Goal: Answer question/provide support: Share knowledge or assist other users

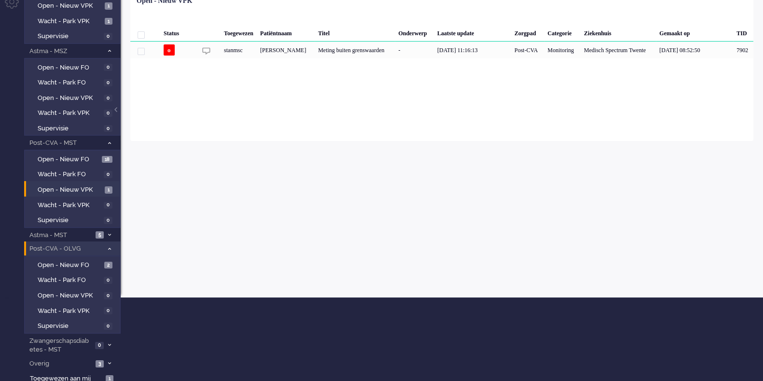
scroll to position [86, 0]
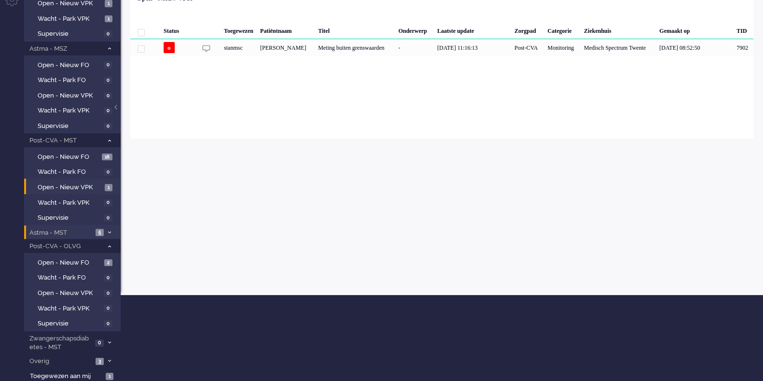
click at [75, 229] on span "Astma - MST" at bounding box center [60, 232] width 65 height 9
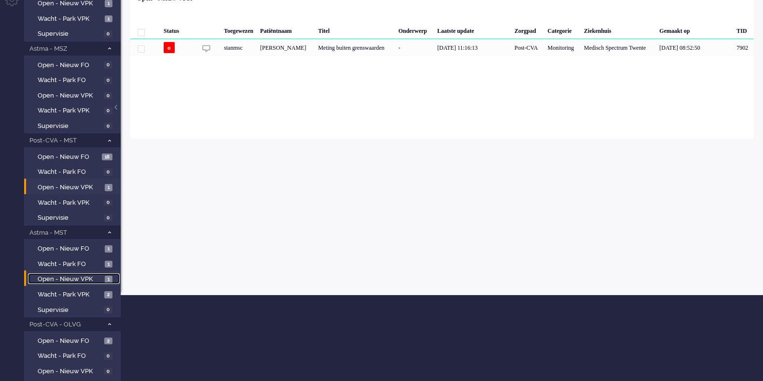
click at [72, 278] on span "Open - Nieuw VPK" at bounding box center [70, 279] width 65 height 9
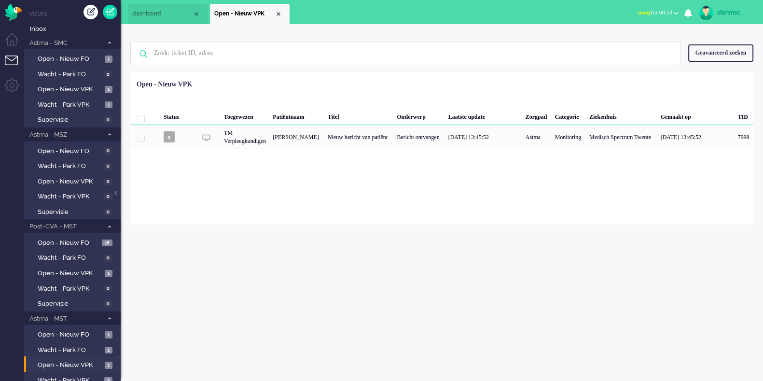
click at [673, 13] on button "away for 00:58" at bounding box center [658, 13] width 52 height 14
click at [622, 43] on label "Online" at bounding box center [638, 43] width 76 height 8
click at [78, 88] on span "Open - Nieuw VPK" at bounding box center [70, 89] width 65 height 9
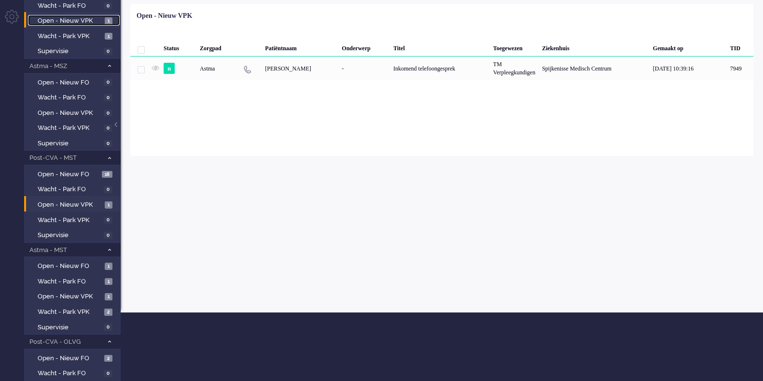
scroll to position [43, 0]
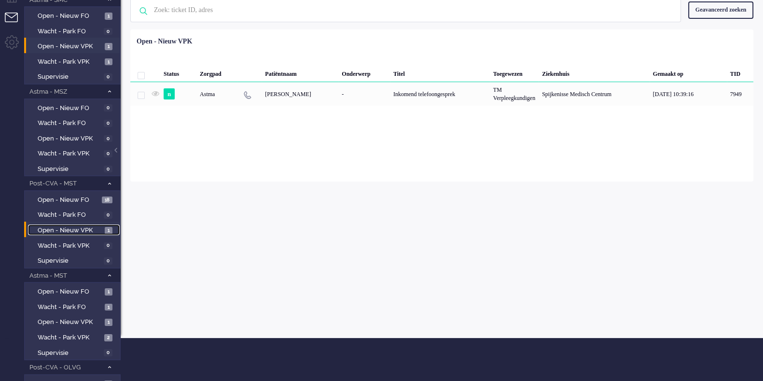
click at [80, 228] on span "Open - Nieuw VPK" at bounding box center [70, 230] width 65 height 9
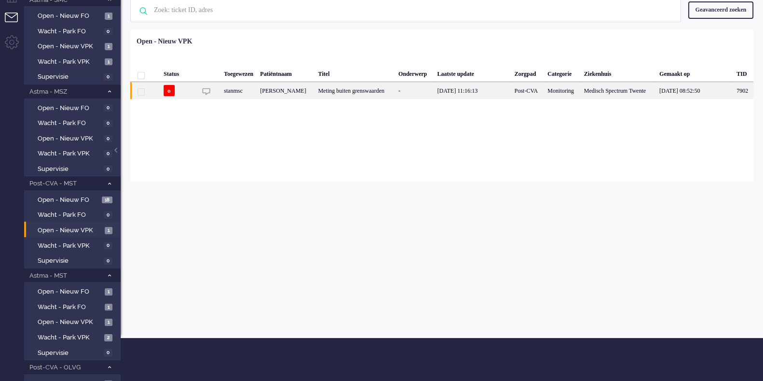
click at [733, 92] on div "Joanna Gerharda Maria Meulenkamp" at bounding box center [743, 90] width 20 height 17
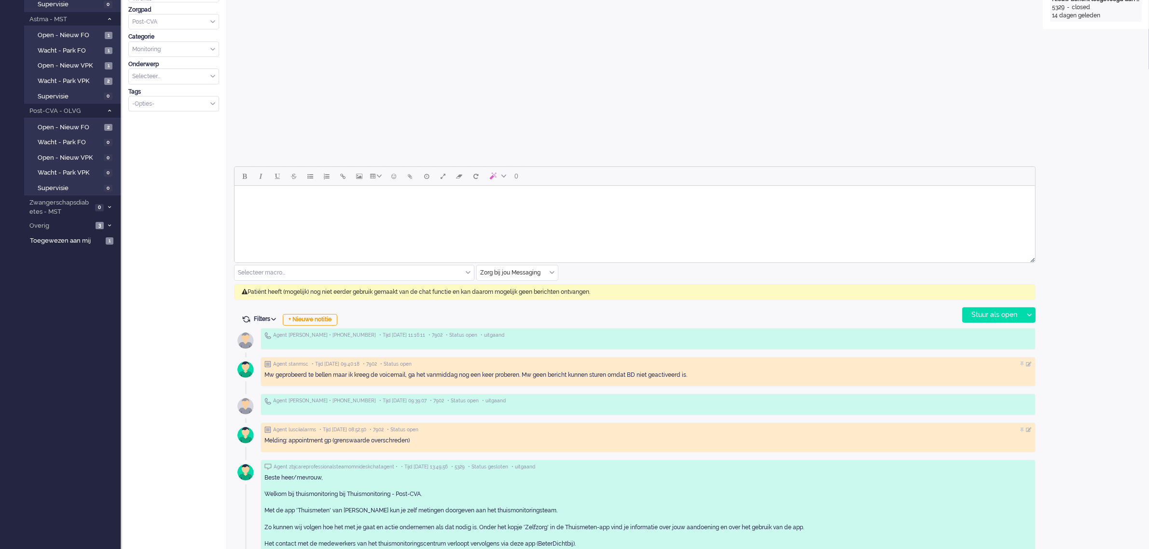
scroll to position [331, 0]
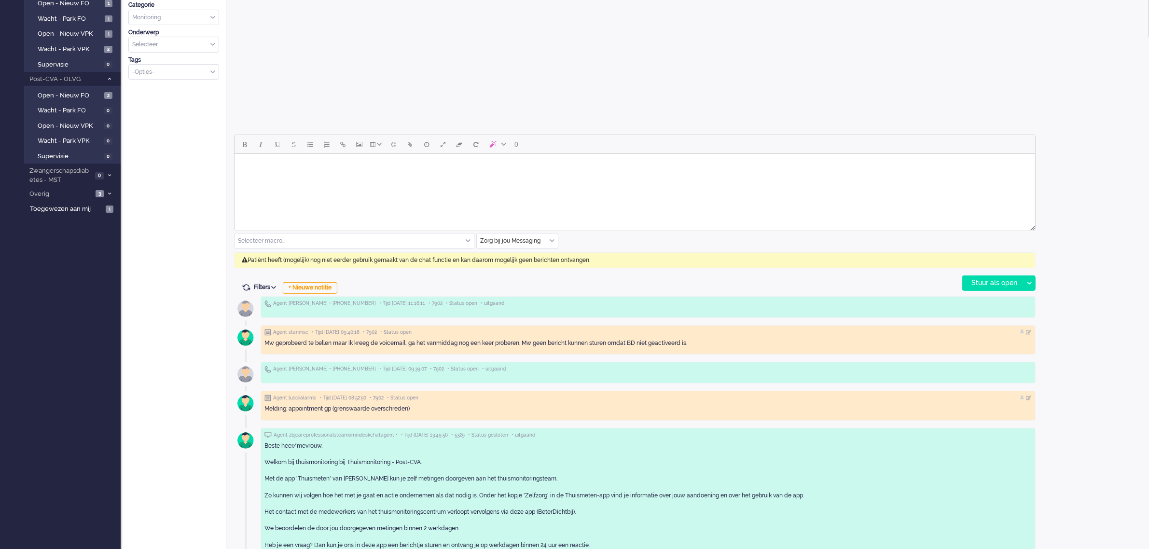
click at [553, 240] on div "Zorg bij jou Messaging" at bounding box center [517, 241] width 81 height 15
click at [508, 269] on span "uitgaand telefoon" at bounding box center [505, 269] width 48 height 8
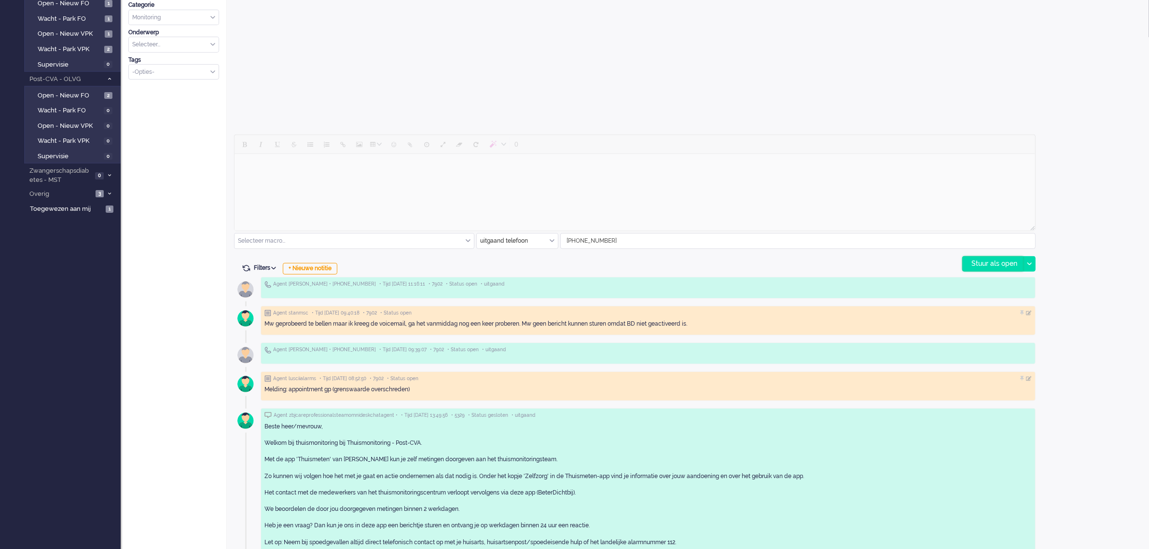
click at [763, 263] on div "Stuur als open" at bounding box center [993, 264] width 60 height 14
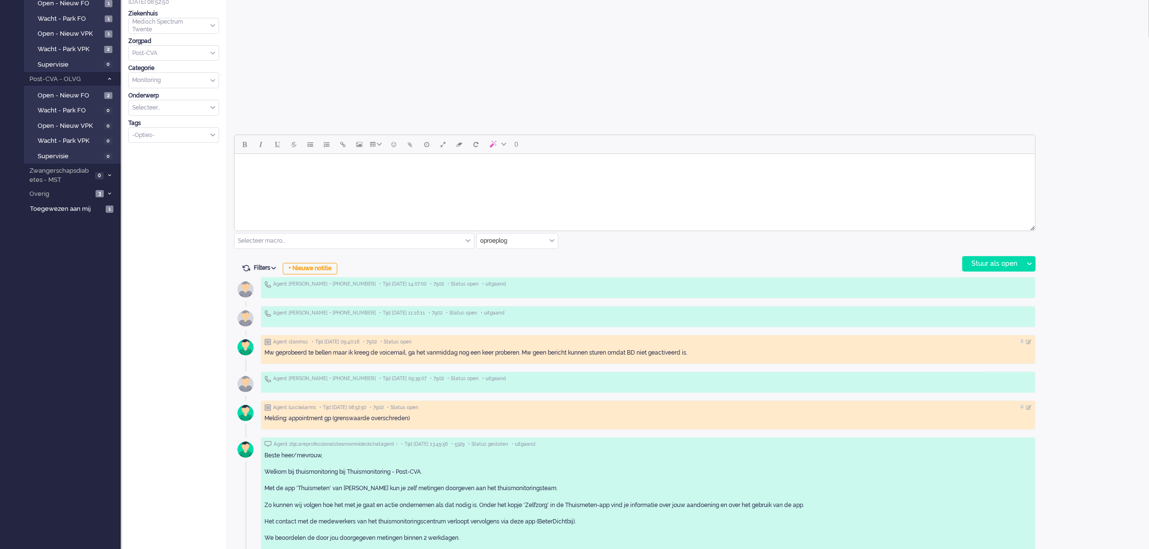
scroll to position [0, 0]
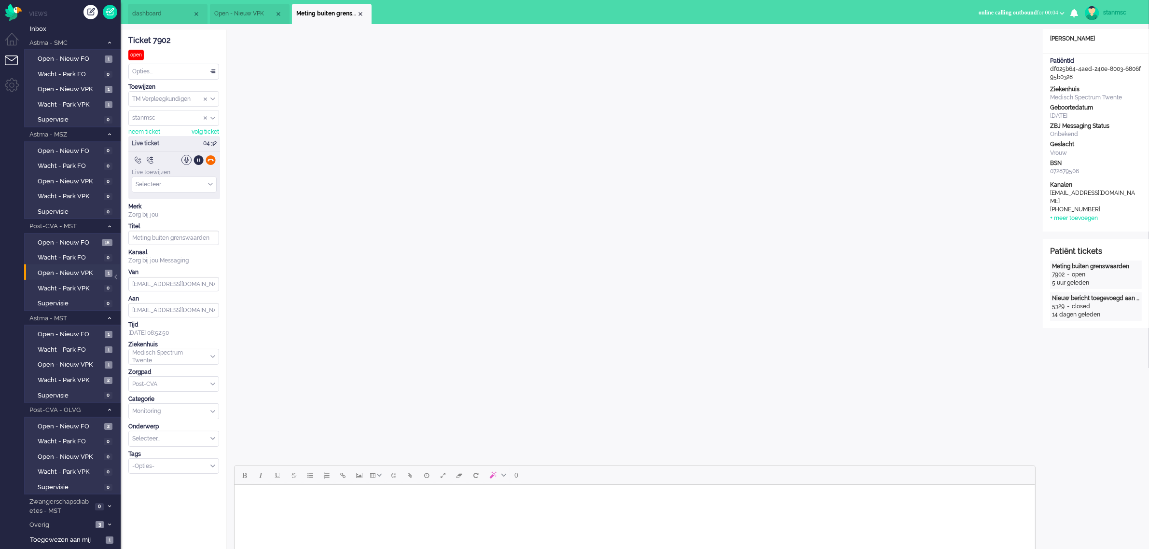
click at [211, 160] on div at bounding box center [211, 160] width 10 height 10
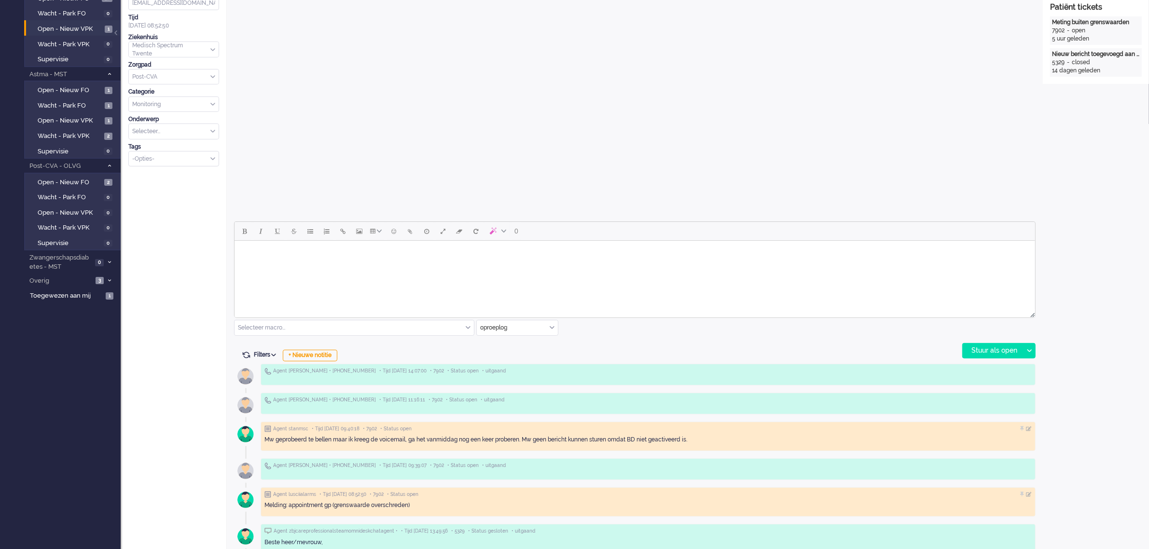
scroll to position [362, 0]
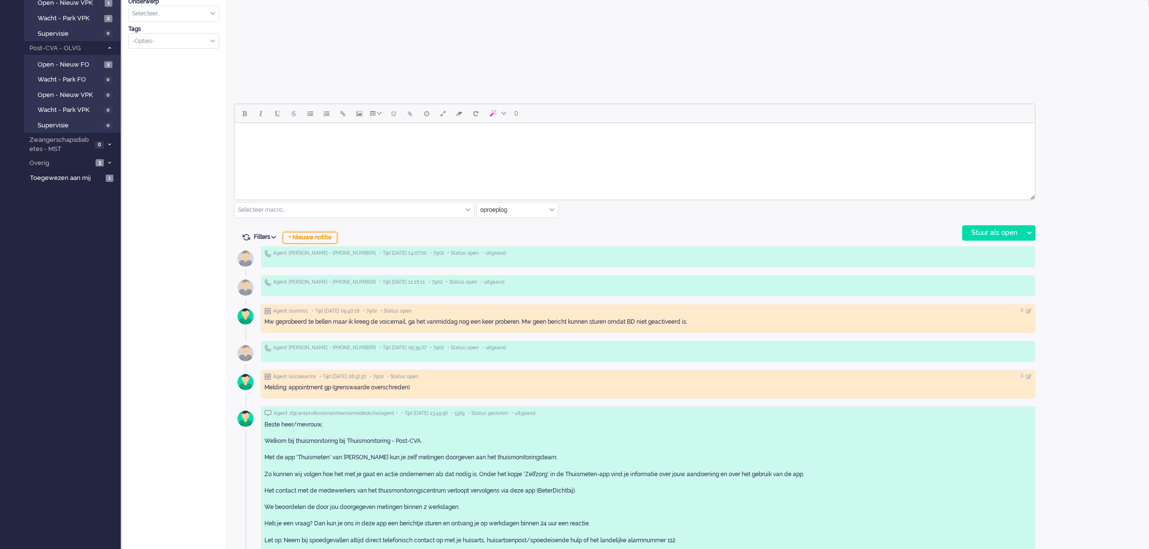
click at [319, 240] on div "+ Nieuwe notitie" at bounding box center [310, 238] width 55 height 12
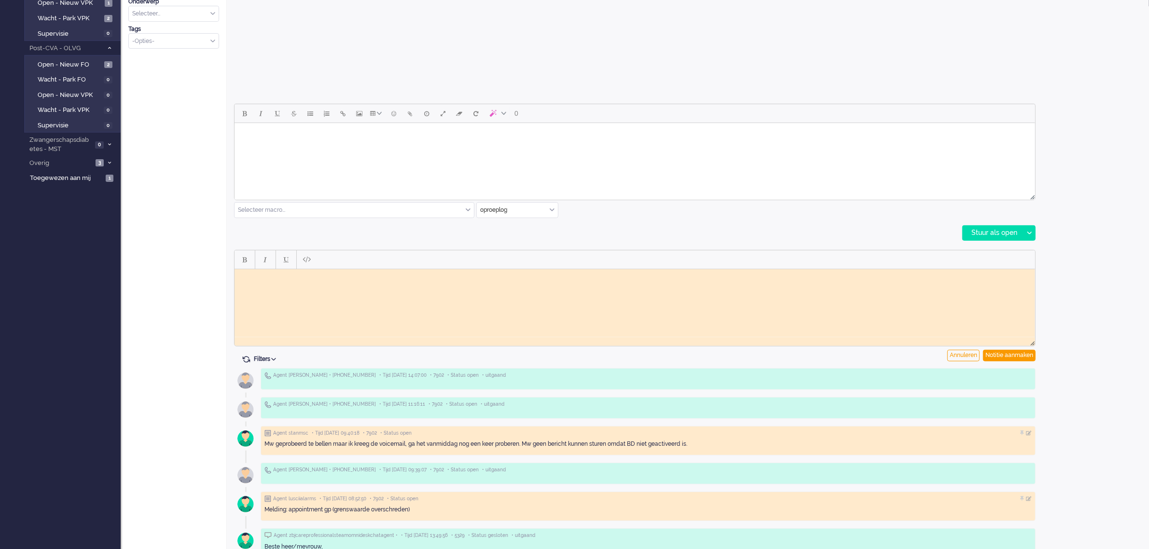
scroll to position [0, 0]
click at [290, 284] on html at bounding box center [634, 276] width 801 height 15
paste body "Rich Text Area. Press ALT-0 for help."
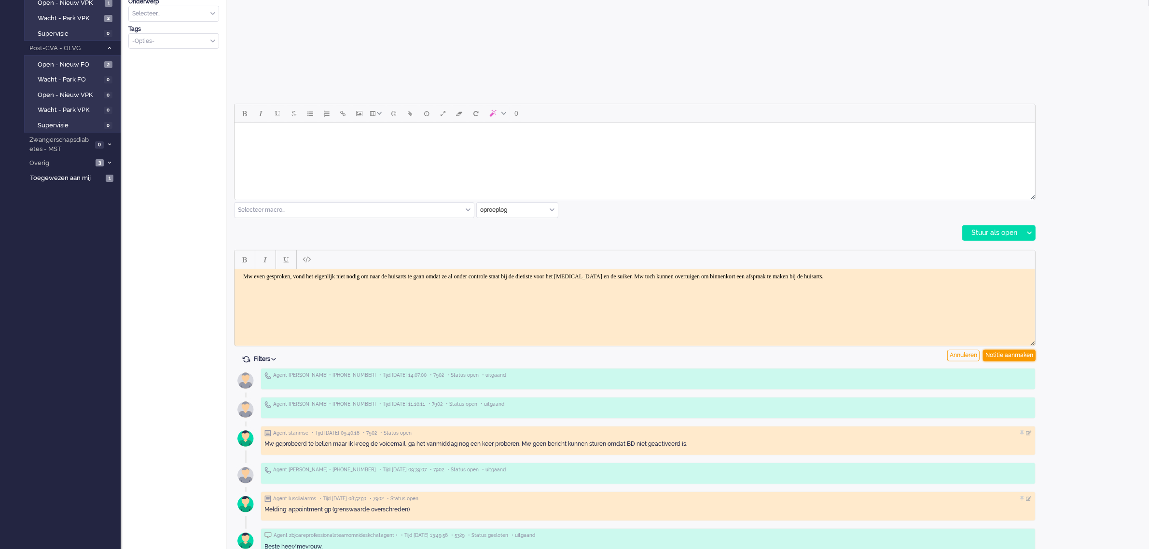
click at [763, 354] on div "Notitie aanmaken" at bounding box center [1009, 356] width 53 height 12
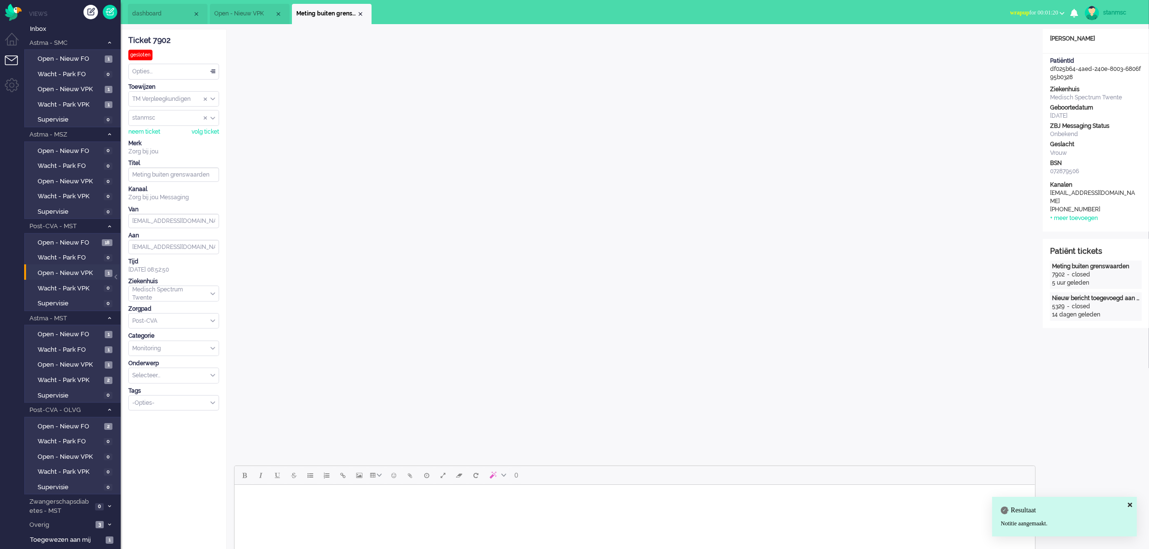
click at [187, 68] on div "Opties..." at bounding box center [174, 71] width 90 height 15
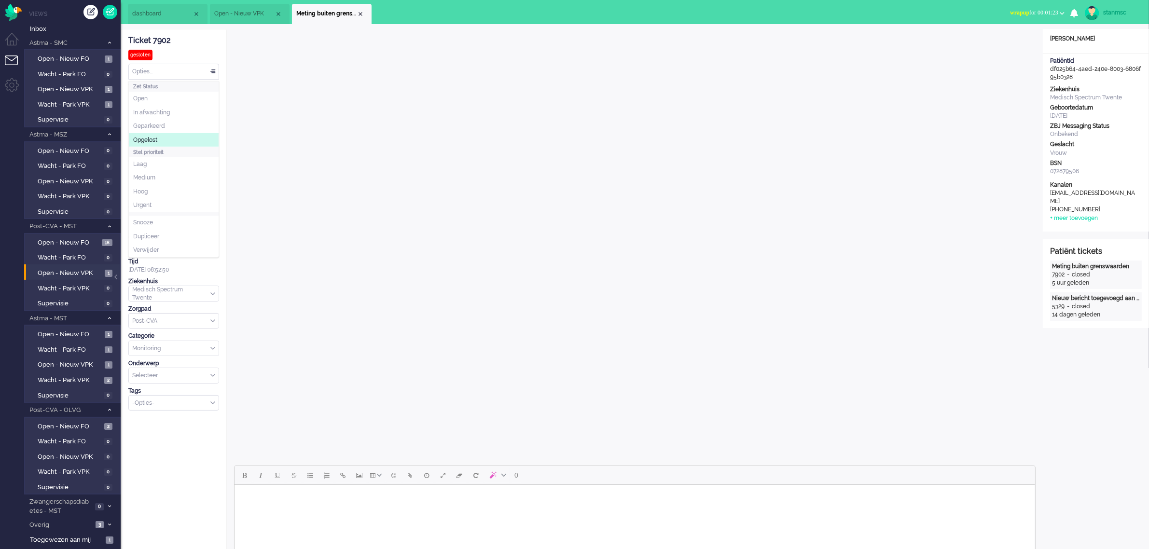
click at [161, 138] on li "Opgelost" at bounding box center [174, 140] width 90 height 14
click at [360, 13] on div "Close tab" at bounding box center [361, 14] width 8 height 8
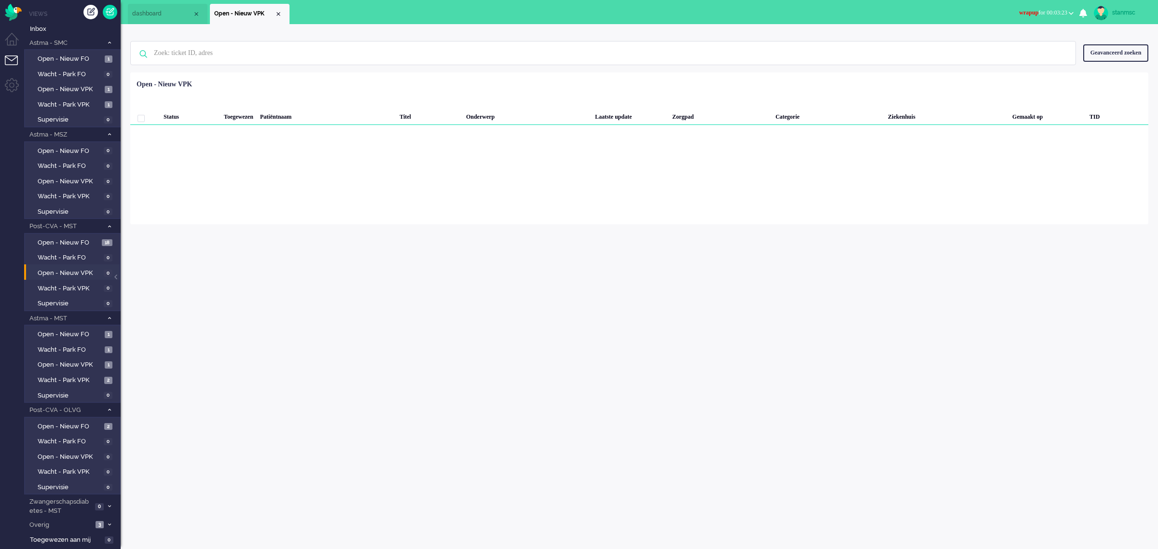
click at [763, 13] on span "wrapup for 00:03:23" at bounding box center [1043, 12] width 48 height 7
click at [763, 41] on label "Online" at bounding box center [1034, 43] width 76 height 8
click at [85, 362] on span "Open - Nieuw VPK" at bounding box center [70, 365] width 65 height 9
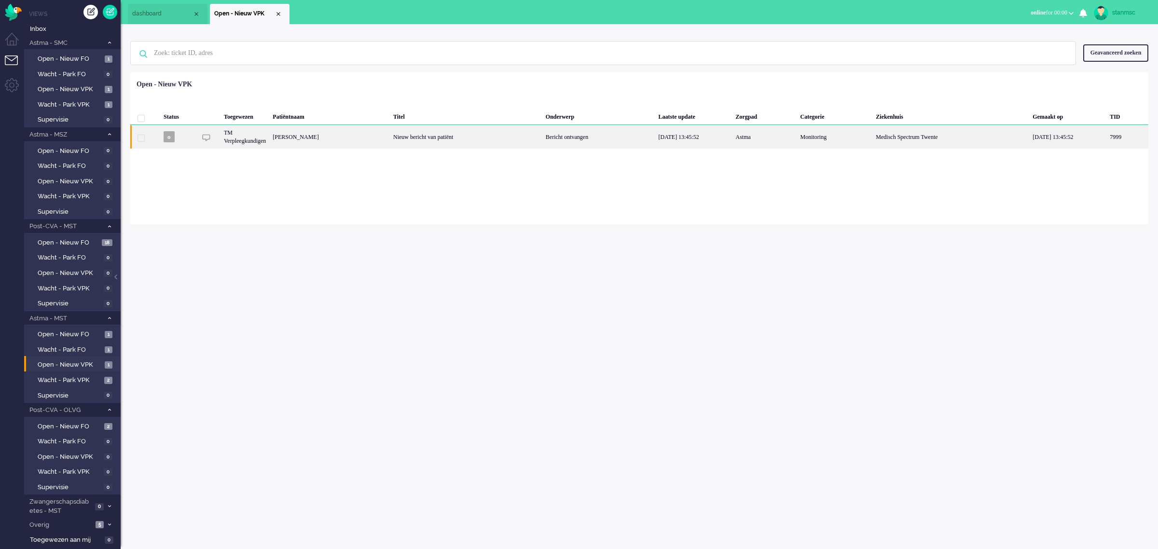
click at [763, 133] on div "[PERSON_NAME]" at bounding box center [1128, 137] width 42 height 24
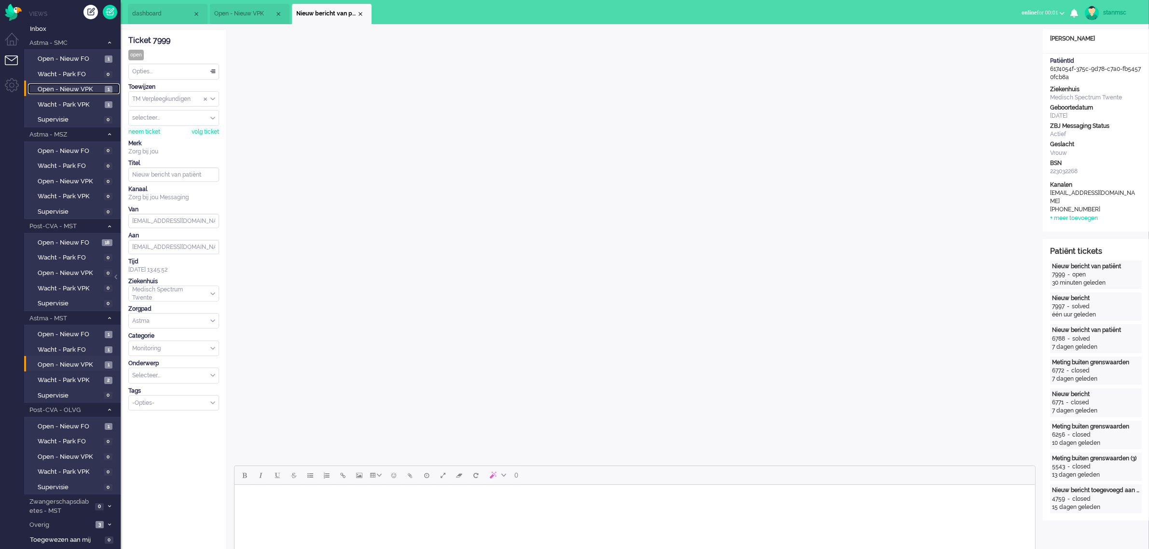
click at [64, 87] on span "Open - Nieuw VPK" at bounding box center [70, 89] width 65 height 9
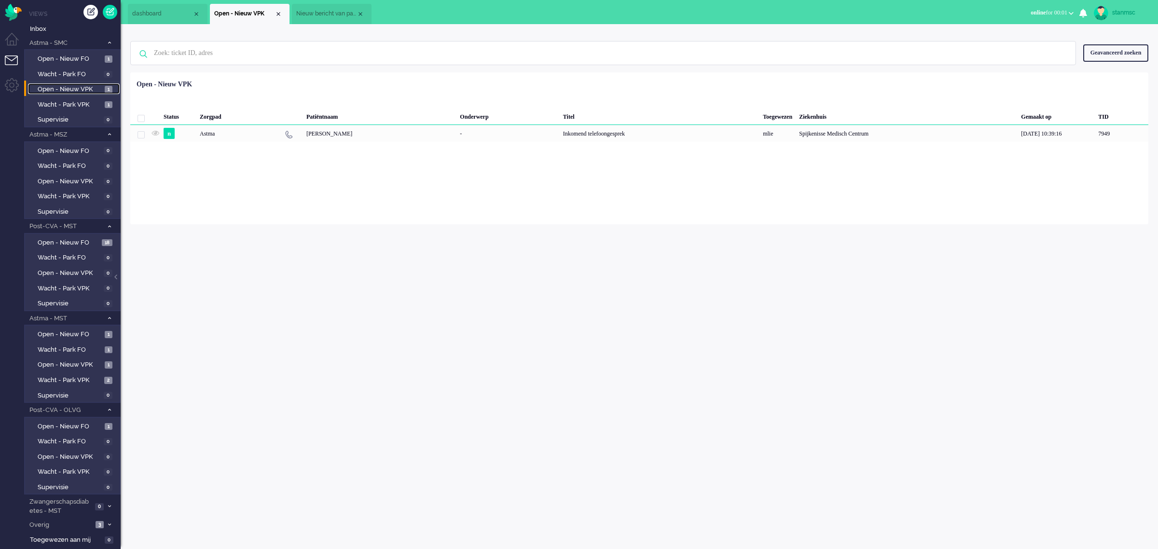
click at [170, 14] on span "dashboard" at bounding box center [162, 14] width 60 height 8
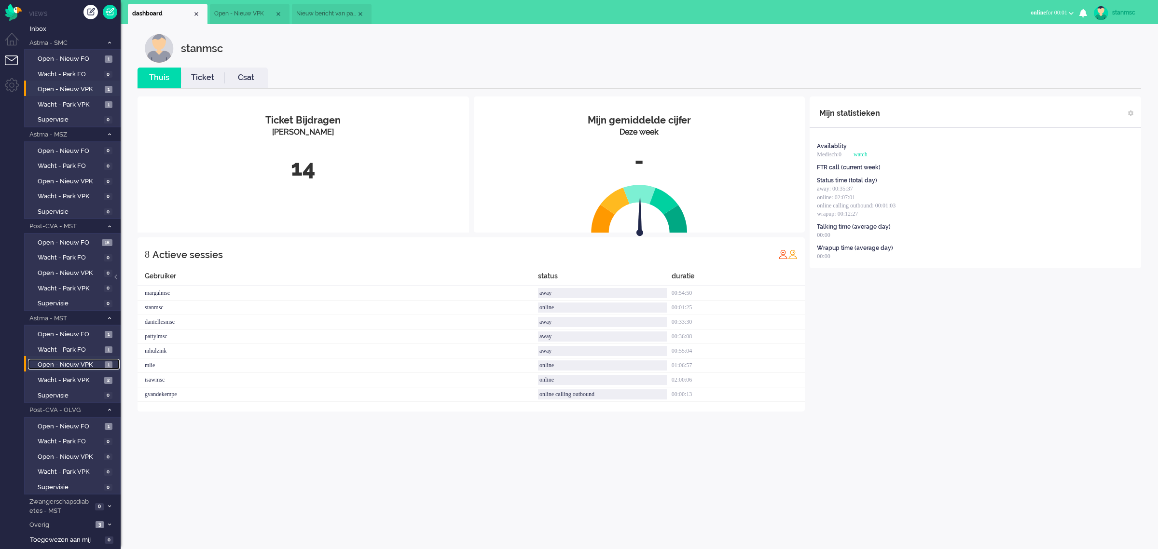
click at [63, 361] on span "Open - Nieuw VPK" at bounding box center [70, 365] width 65 height 9
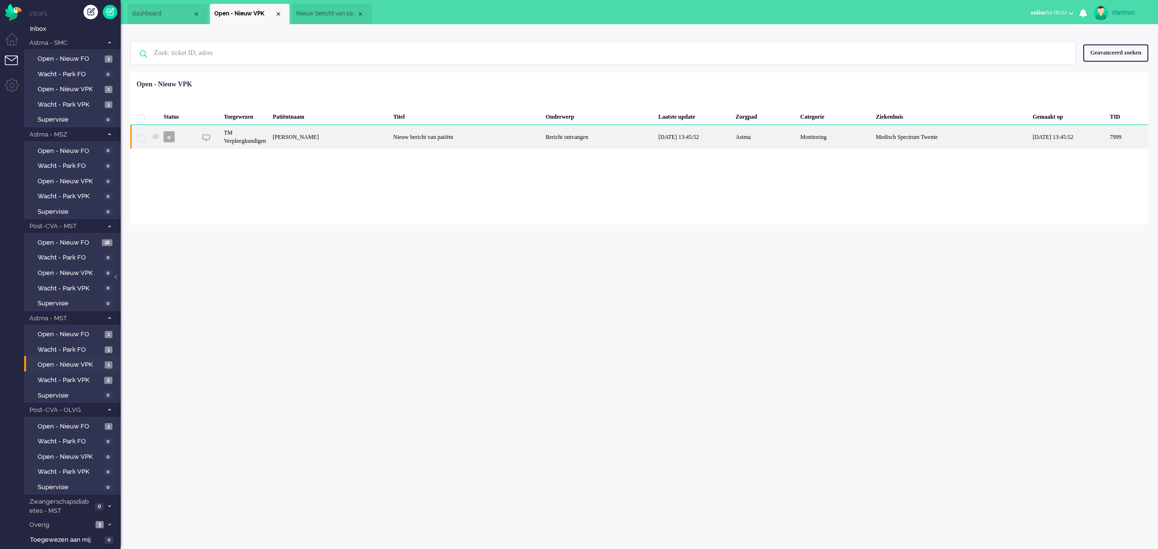
click at [763, 138] on div "[PERSON_NAME]" at bounding box center [1128, 137] width 42 height 24
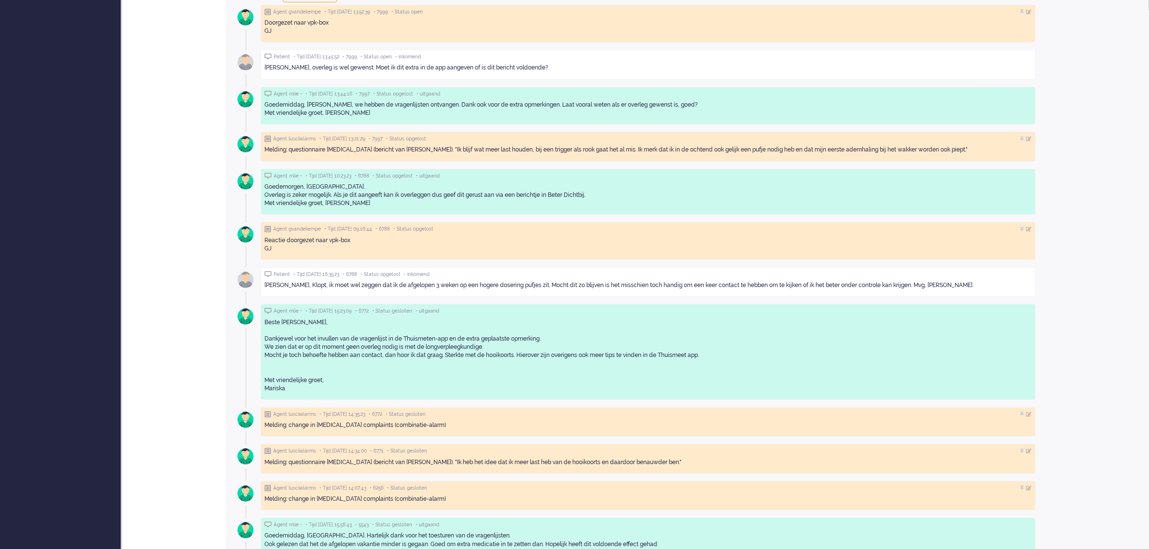
scroll to position [362, 0]
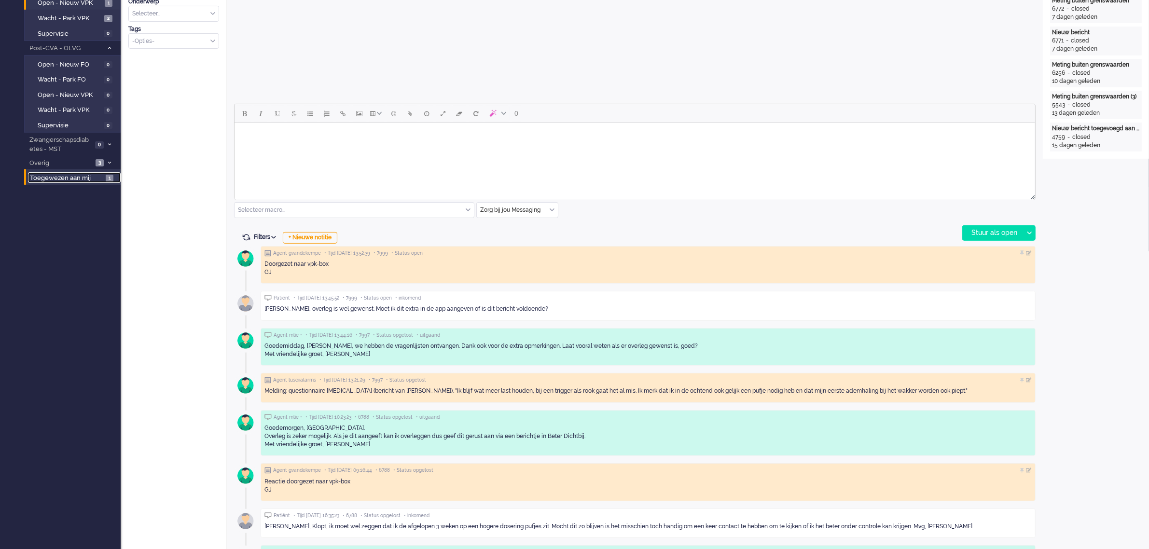
click at [78, 174] on span "Toegewezen aan mij" at bounding box center [66, 178] width 73 height 9
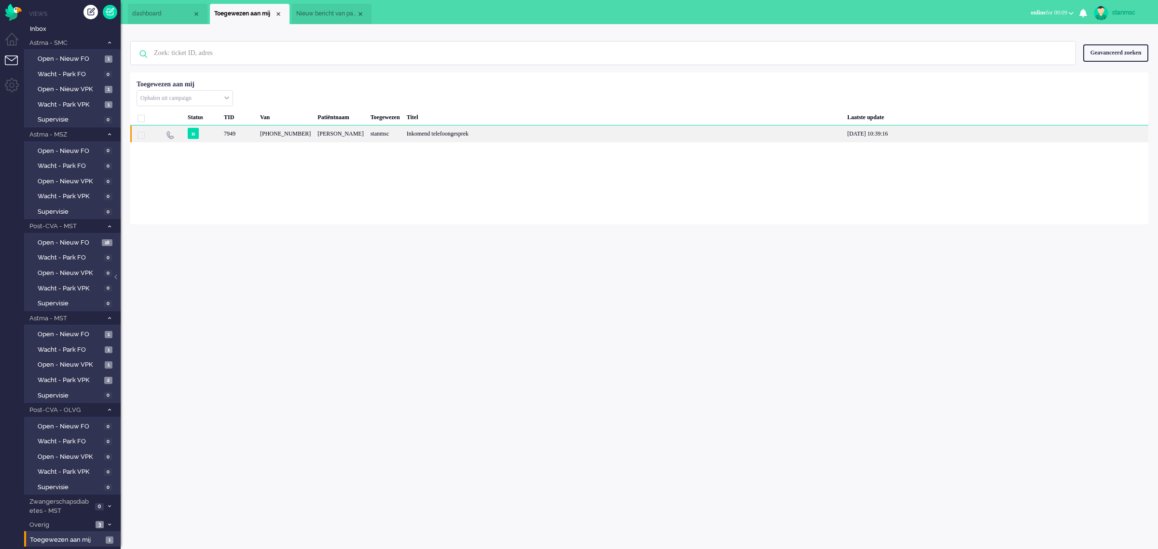
click at [348, 138] on div "[PERSON_NAME]" at bounding box center [340, 133] width 53 height 17
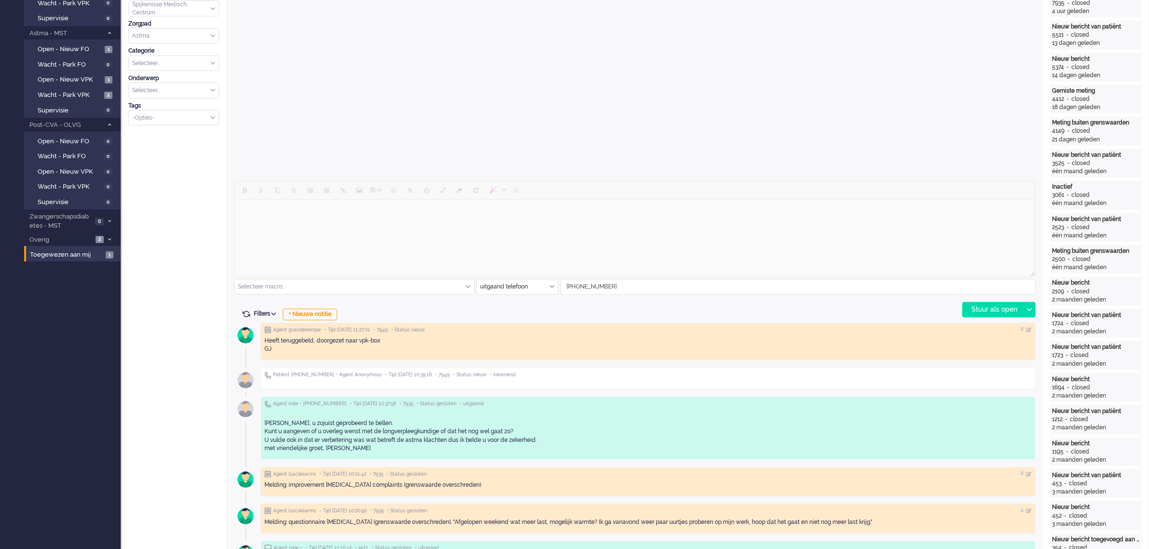
scroll to position [362, 0]
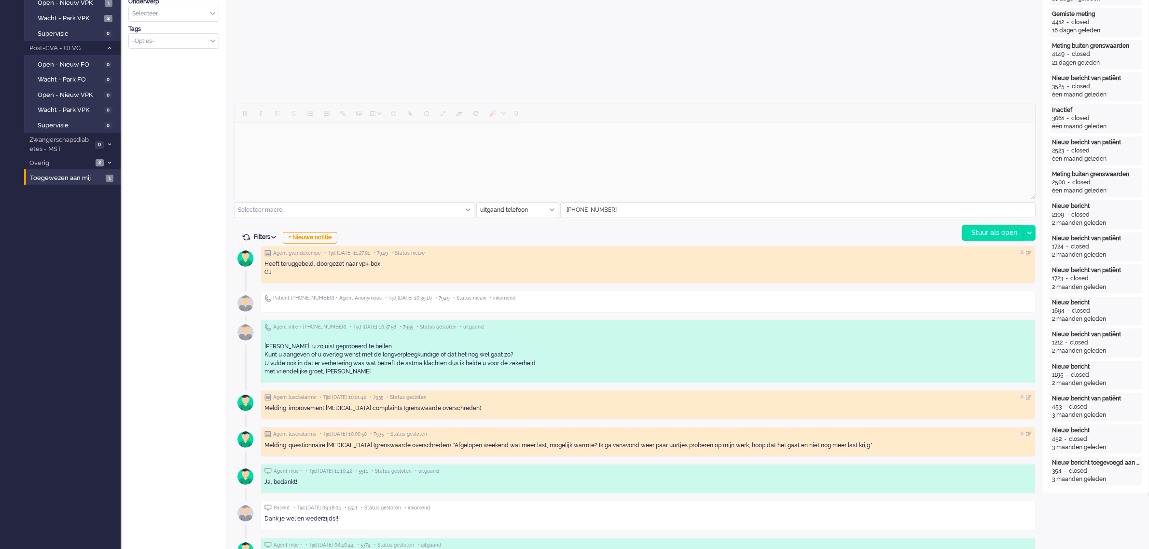
click at [763, 233] on div "Stuur als open" at bounding box center [993, 233] width 60 height 14
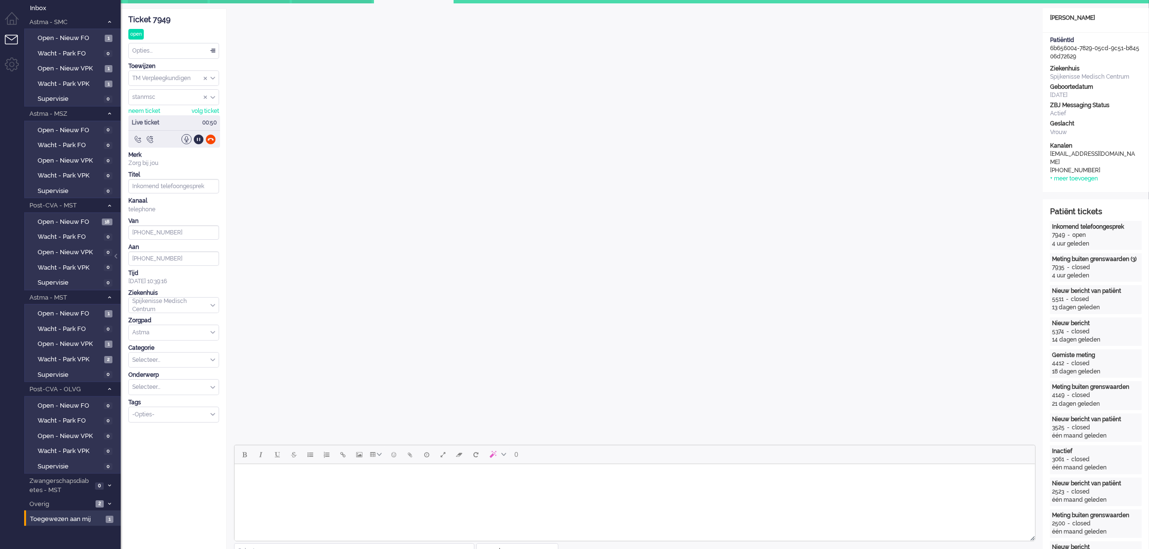
scroll to position [0, 0]
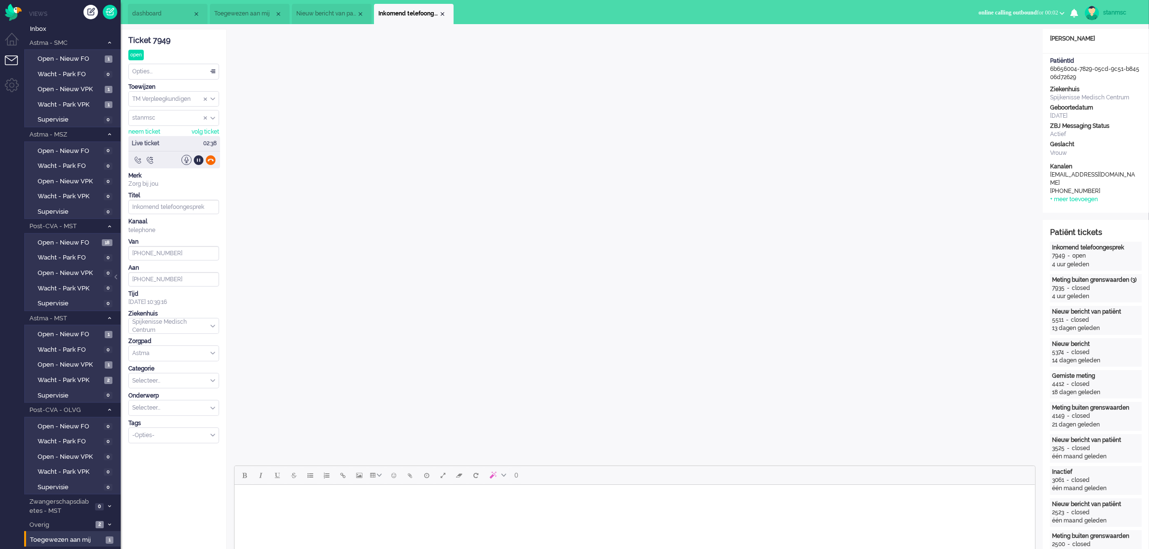
click at [209, 161] on div at bounding box center [211, 160] width 10 height 10
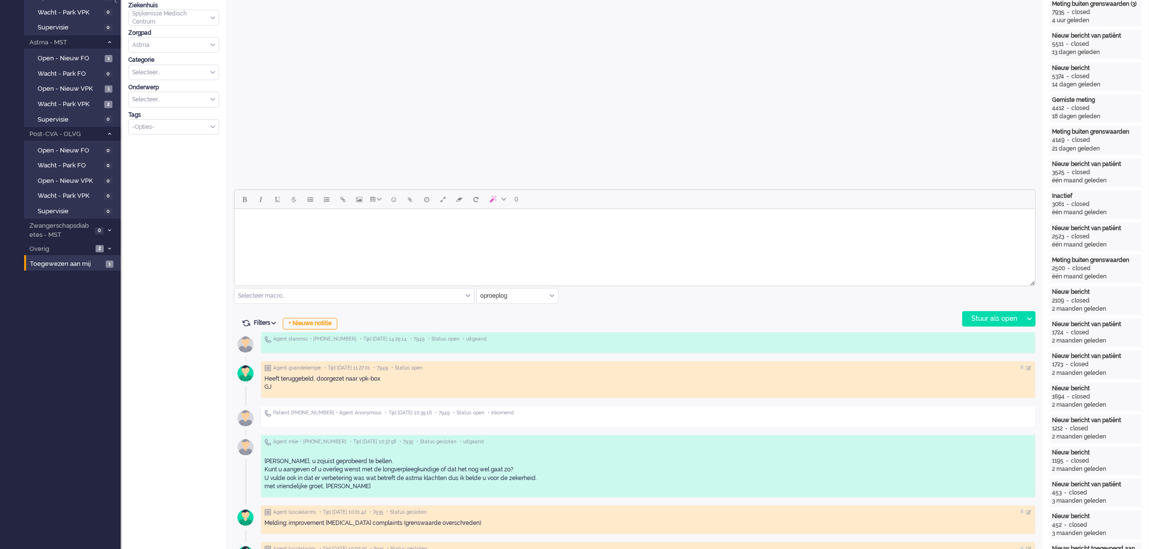
scroll to position [362, 0]
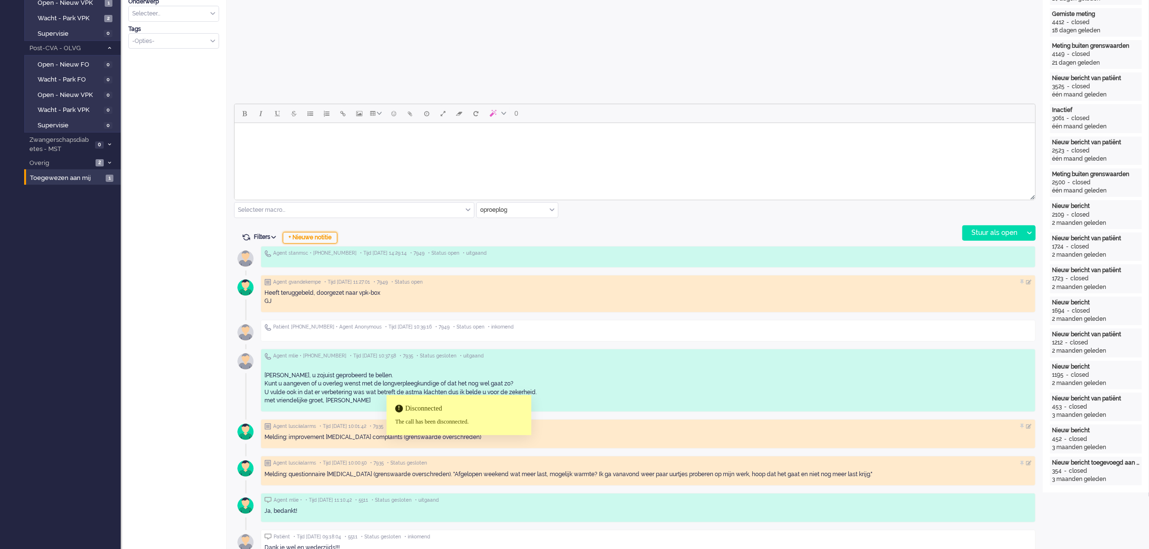
click at [319, 237] on div "+ Nieuwe notitie" at bounding box center [310, 238] width 55 height 12
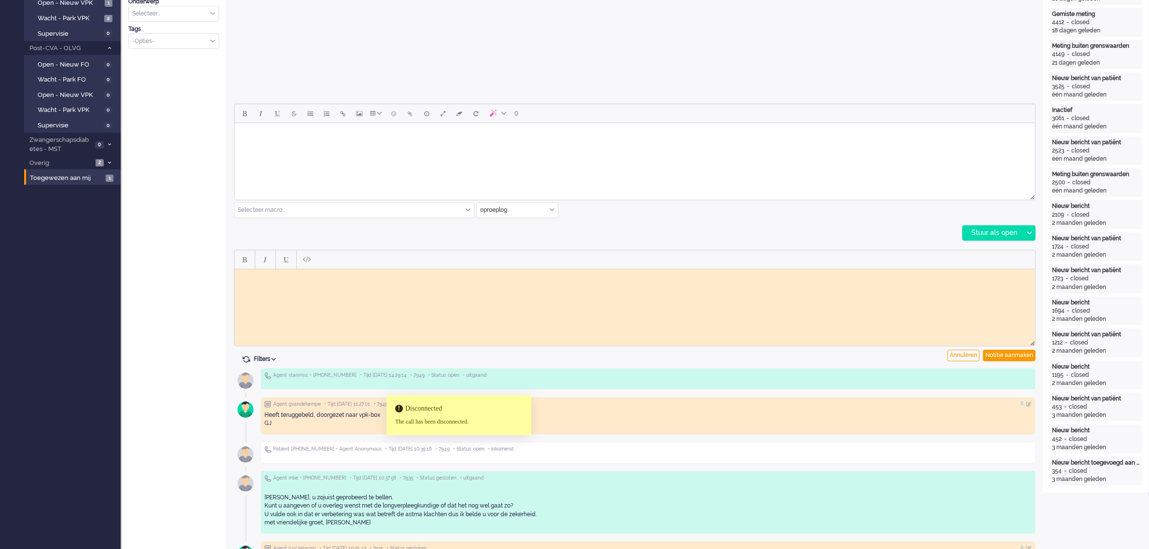
scroll to position [0, 0]
click at [281, 280] on html at bounding box center [634, 276] width 801 height 15
click at [277, 284] on html at bounding box center [634, 276] width 801 height 15
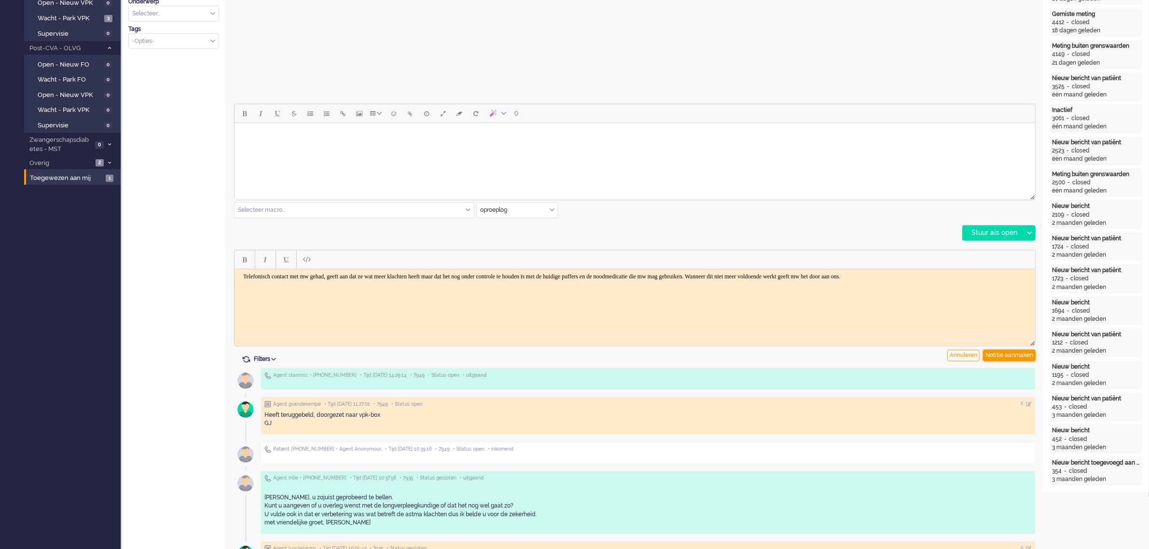
click at [763, 353] on div "Notitie aanmaken" at bounding box center [1009, 356] width 53 height 12
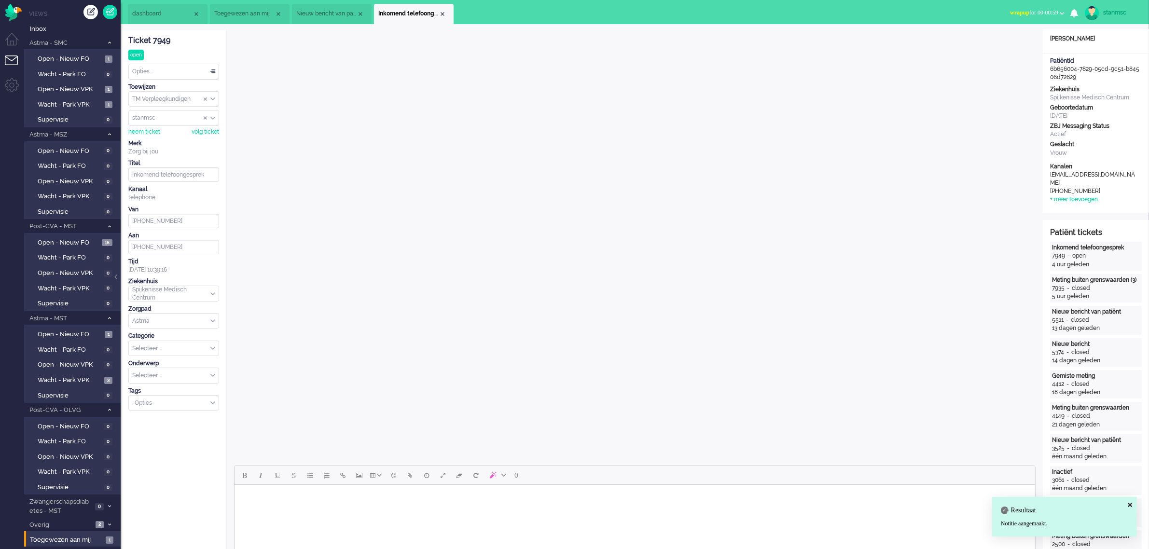
click at [763, 12] on b "button" at bounding box center [1062, 13] width 5 height 3
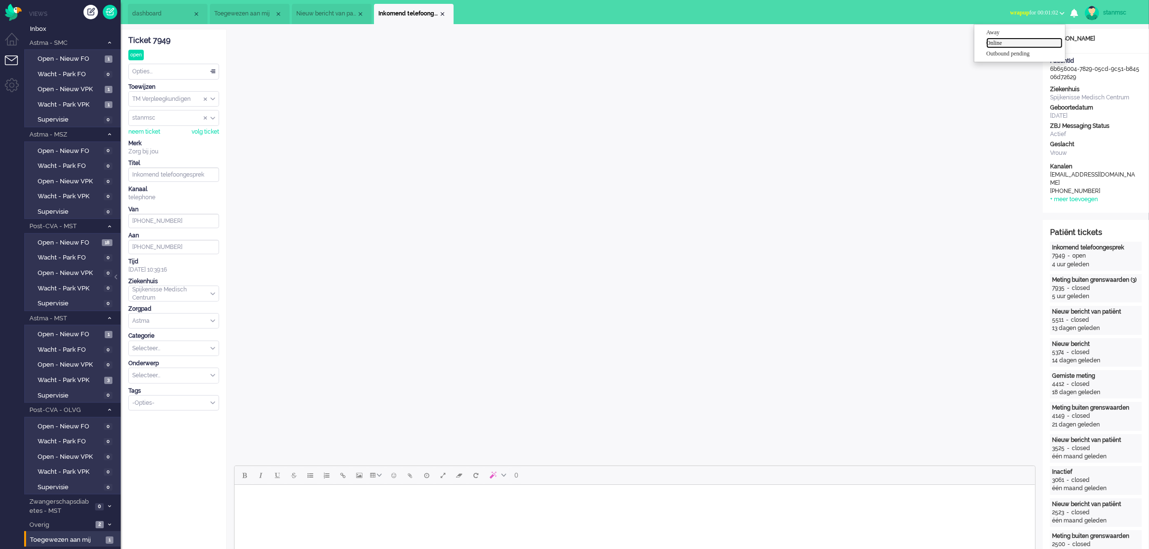
click at [763, 42] on label "Online" at bounding box center [1025, 43] width 76 height 8
click at [179, 71] on div "Opties..." at bounding box center [174, 71] width 90 height 15
click at [157, 138] on span "Opgelost" at bounding box center [145, 140] width 24 height 8
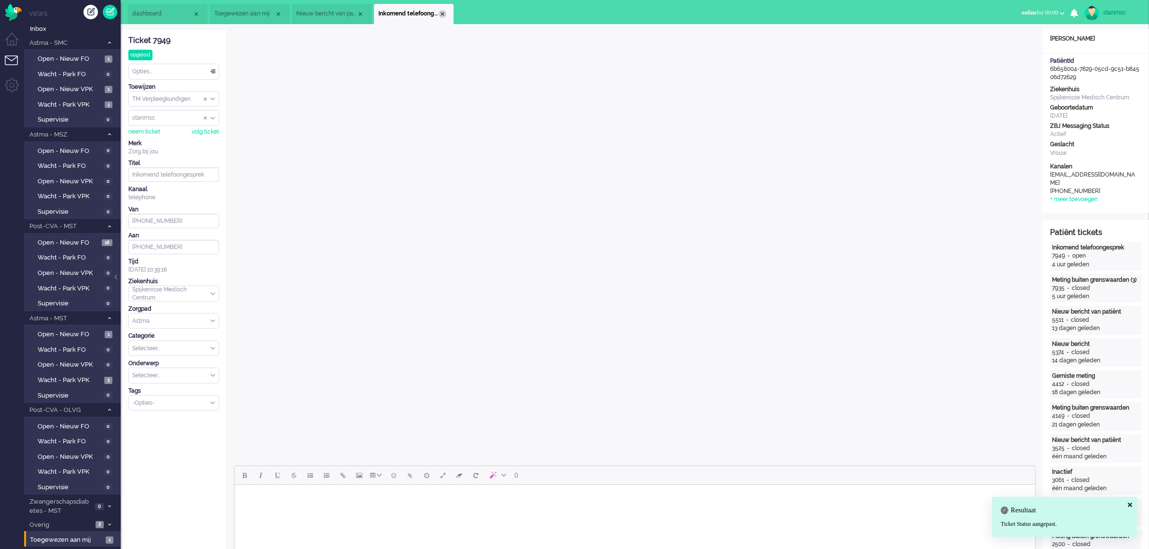
click at [443, 11] on div "Close tab" at bounding box center [443, 14] width 8 height 8
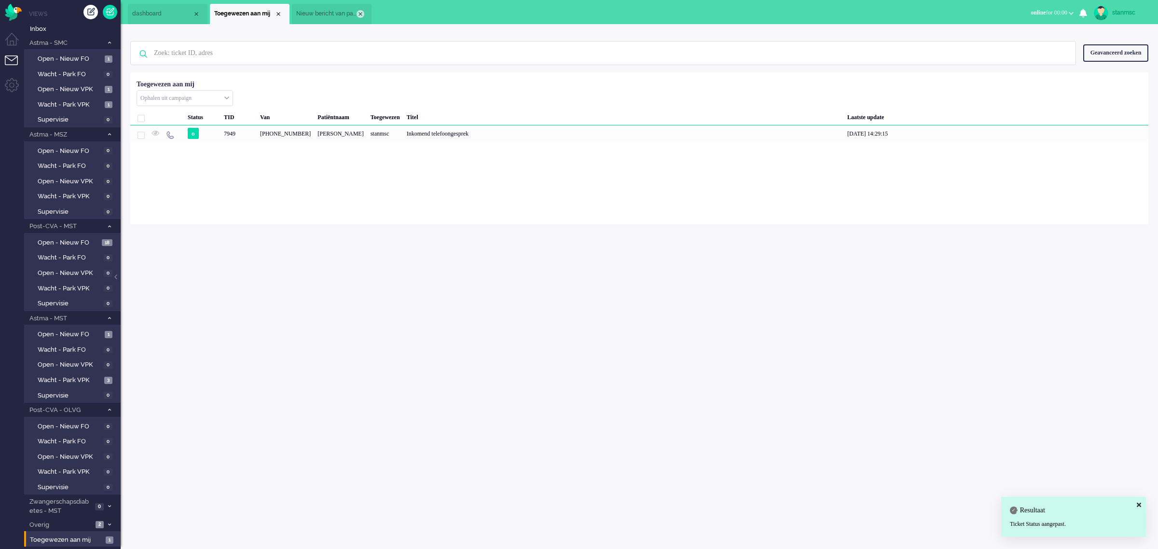
click at [361, 15] on div "Close tab" at bounding box center [361, 14] width 8 height 8
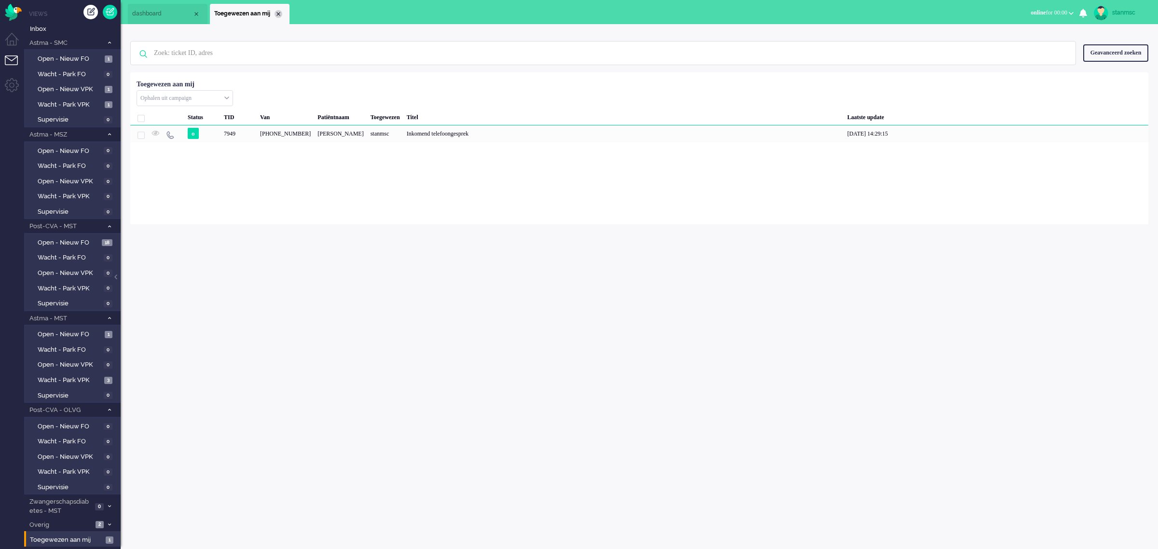
click at [279, 16] on div "Close tab" at bounding box center [279, 14] width 8 height 8
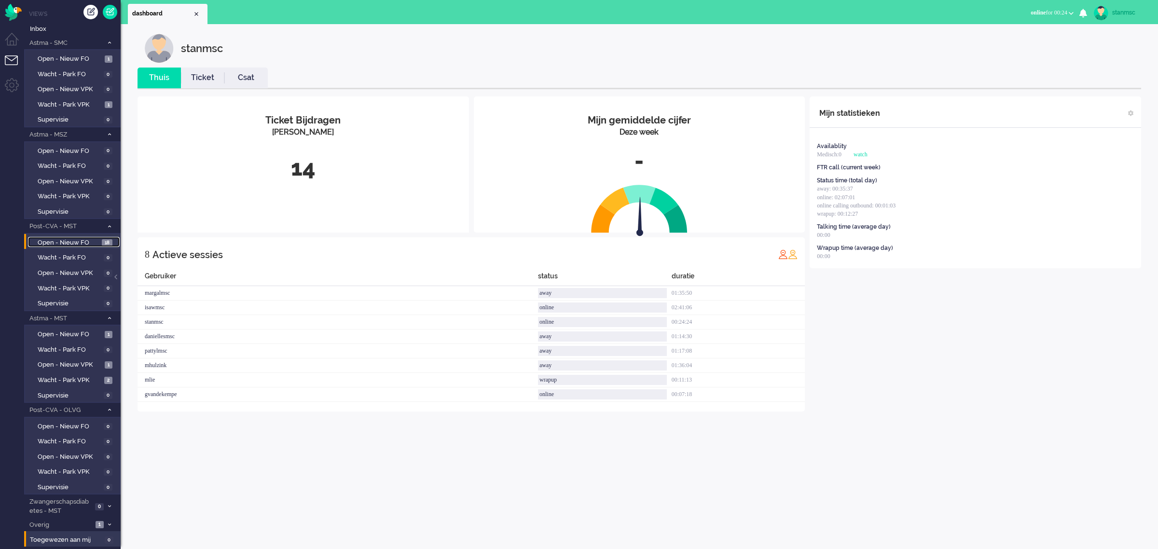
click at [62, 240] on span "Open - Nieuw FO" at bounding box center [69, 242] width 62 height 9
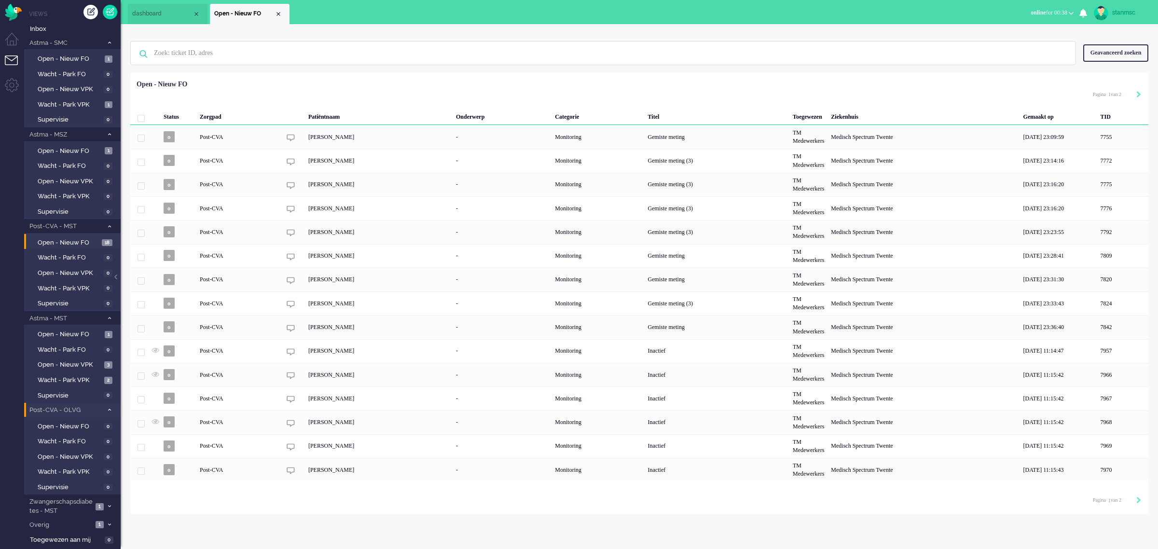
click at [110, 380] on icon at bounding box center [109, 409] width 3 height 3
click at [109, 380] on icon at bounding box center [109, 428] width 3 height 3
click at [109, 380] on icon at bounding box center [109, 446] width 3 height 3
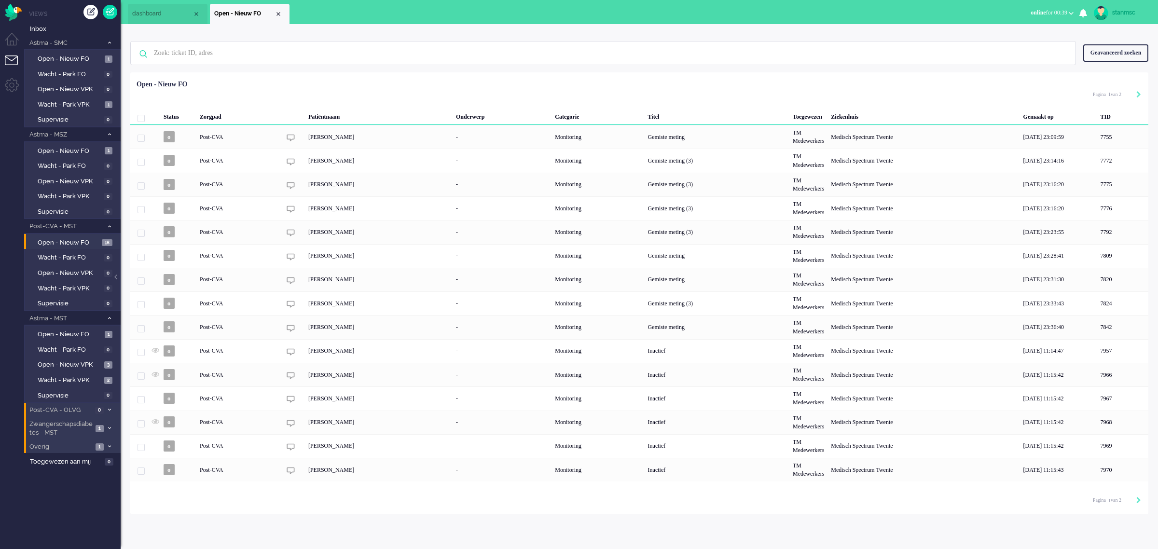
click at [763, 9] on span "online for 00:39" at bounding box center [1049, 12] width 37 height 7
click at [763, 33] on label "Away" at bounding box center [1034, 32] width 76 height 8
click at [73, 362] on span "Open - Nieuw VPK" at bounding box center [70, 365] width 64 height 9
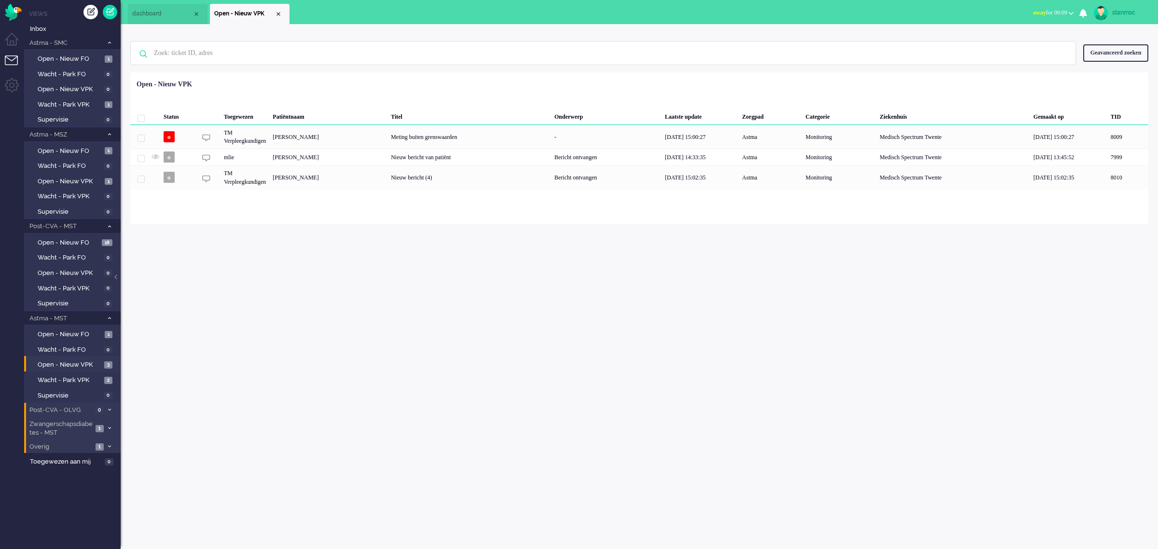
click at [56, 380] on span "Zwangerschapsdiabetes - MST" at bounding box center [60, 429] width 65 height 18
click at [66, 380] on span "Zwangerschapsdiabetes - MST" at bounding box center [65, 429] width 75 height 18
click at [93, 311] on li "Astma - MST 6" at bounding box center [72, 318] width 97 height 14
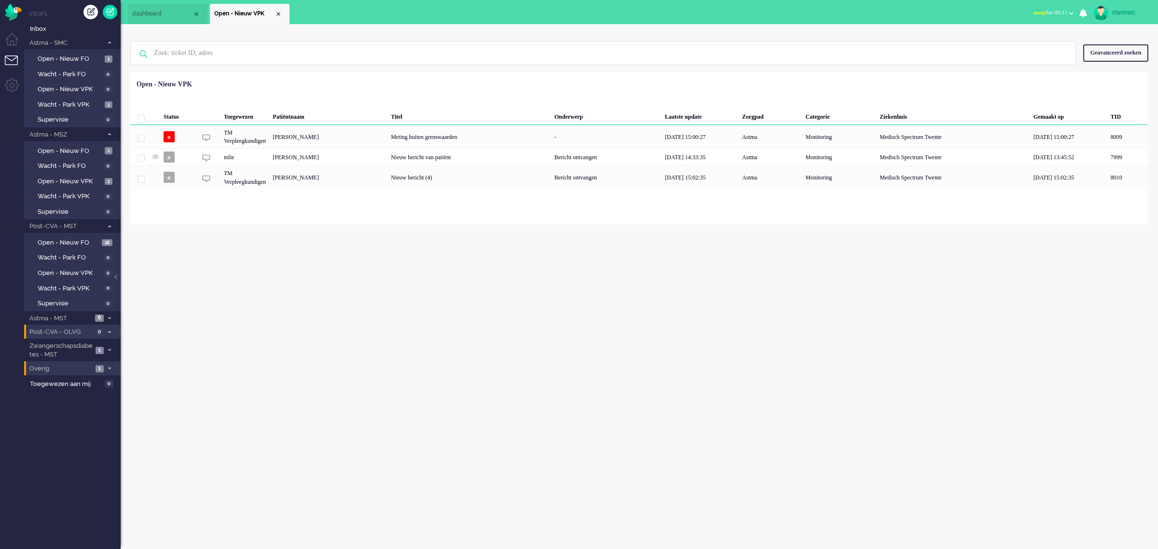
click at [107, 350] on span at bounding box center [109, 350] width 7 height 5
click at [85, 380] on span "Open - Nieuw VPK" at bounding box center [70, 401] width 65 height 9
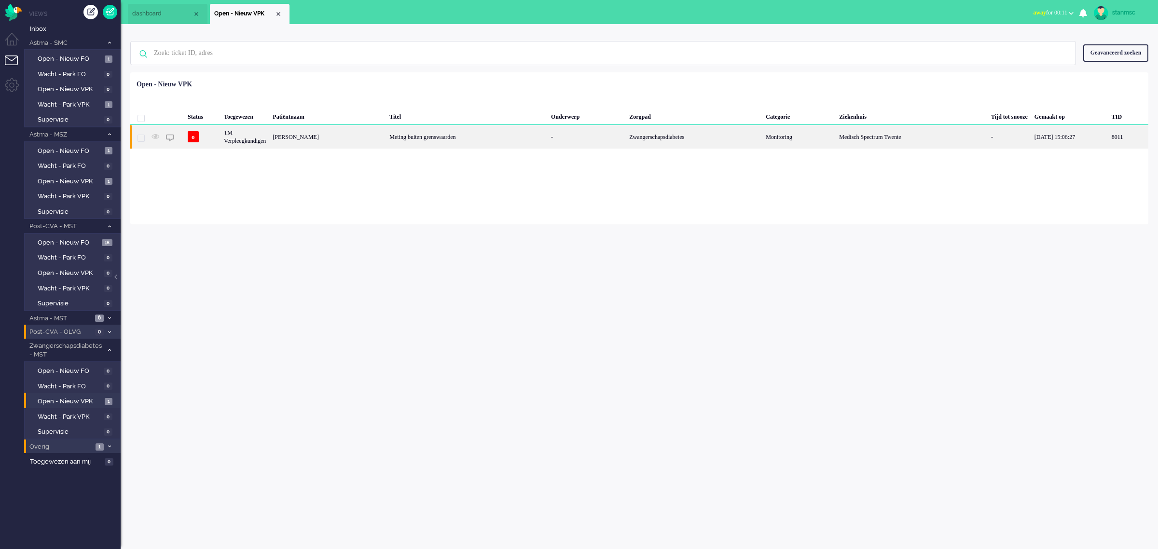
click at [763, 133] on div "[PERSON_NAME]" at bounding box center [1129, 137] width 40 height 24
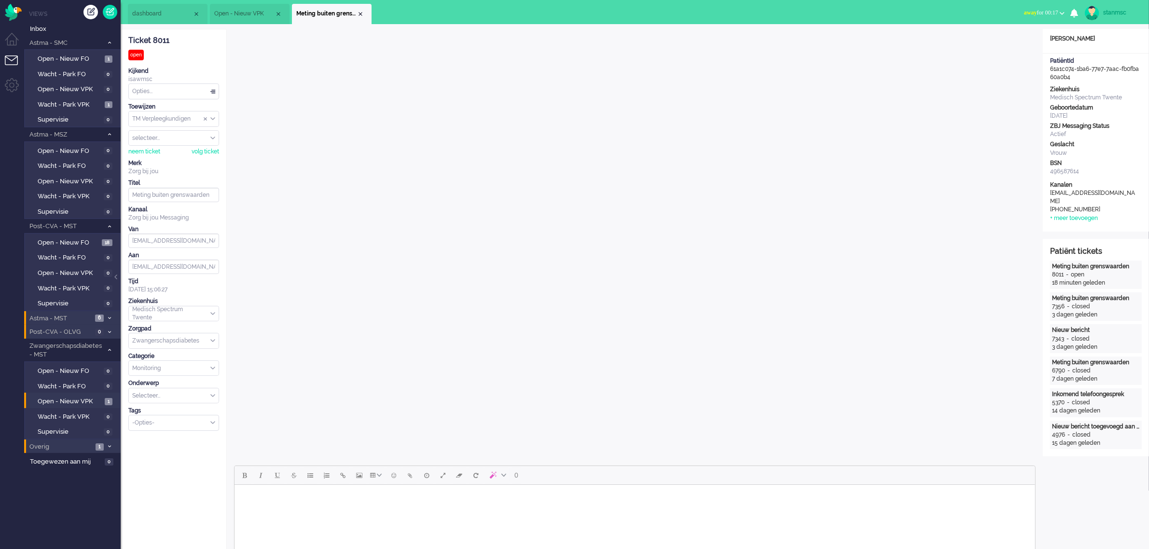
click at [75, 315] on span "Astma - MST" at bounding box center [60, 318] width 64 height 9
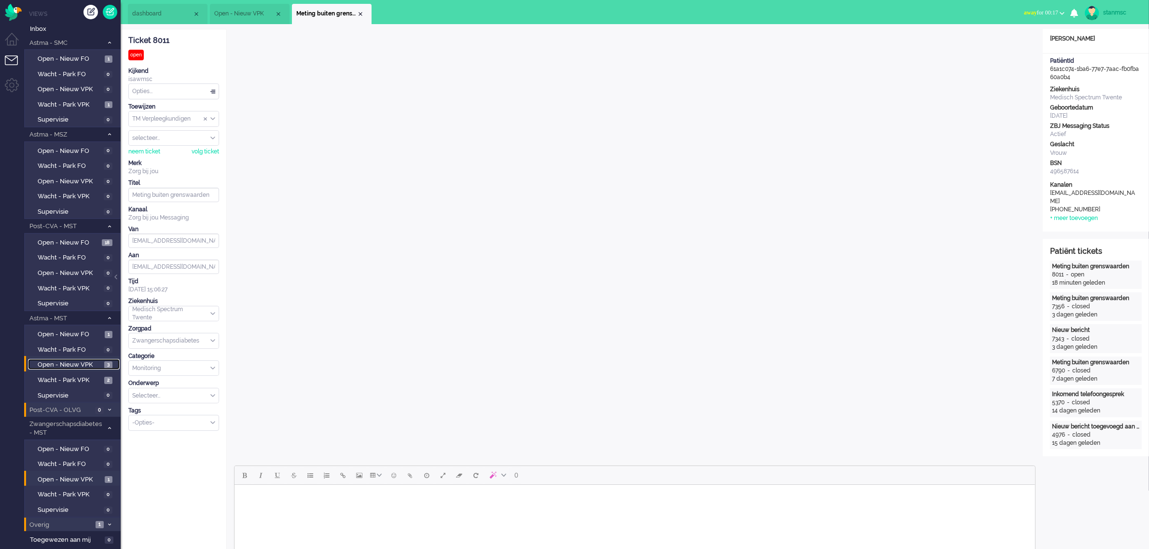
click at [76, 361] on span "Open - Nieuw VPK" at bounding box center [70, 365] width 64 height 9
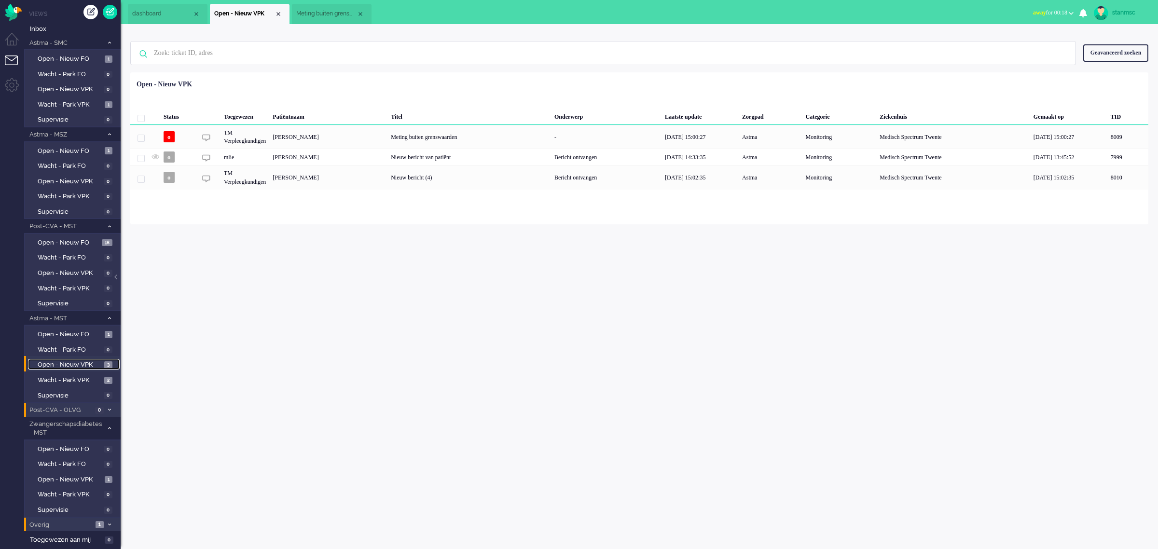
click at [332, 15] on span "Meting buiten grenswaarden" at bounding box center [326, 14] width 60 height 8
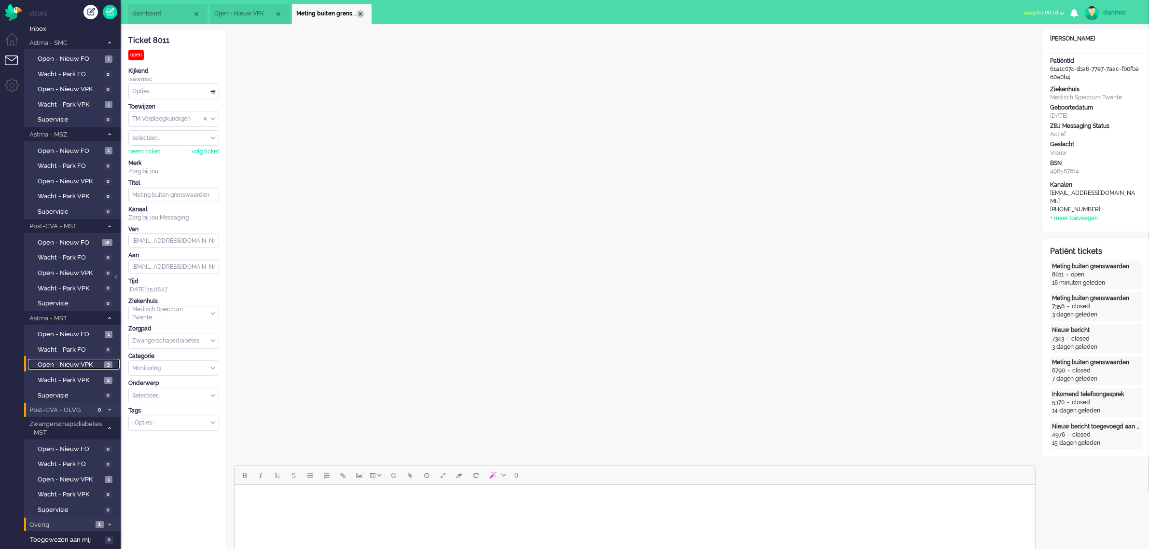
click at [361, 12] on div "Close tab" at bounding box center [361, 14] width 8 height 8
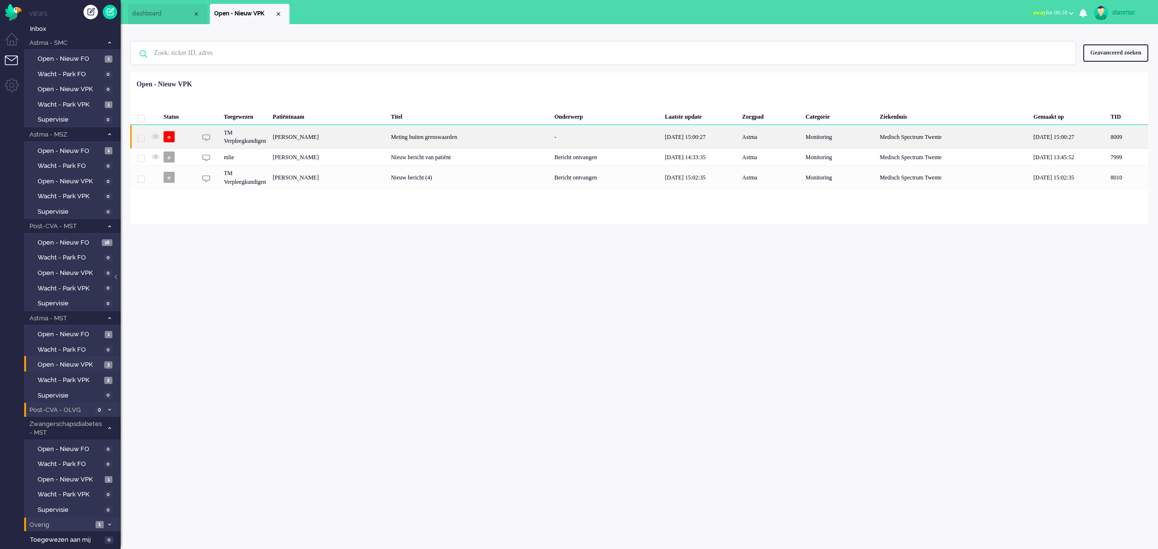
click at [189, 137] on div "o" at bounding box center [178, 137] width 36 height 24
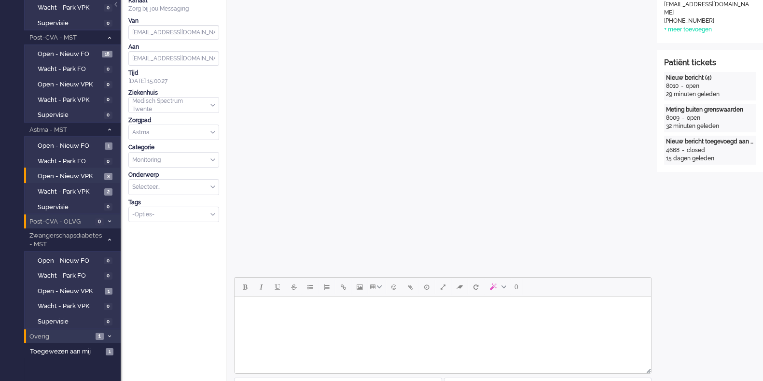
scroll to position [241, 0]
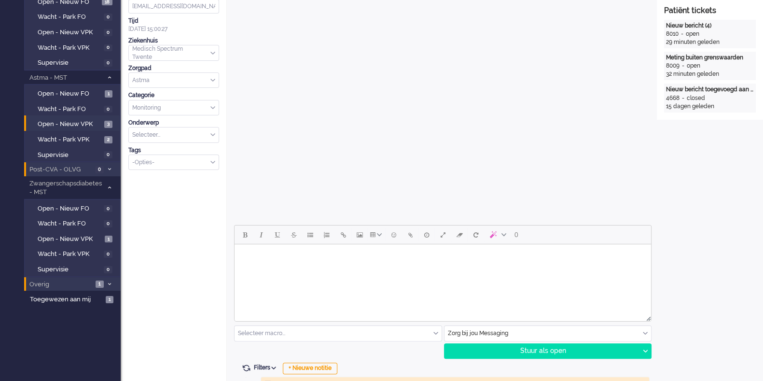
click at [394, 261] on body "Rich Text Area. Press ALT-0 for help." at bounding box center [442, 256] width 409 height 17
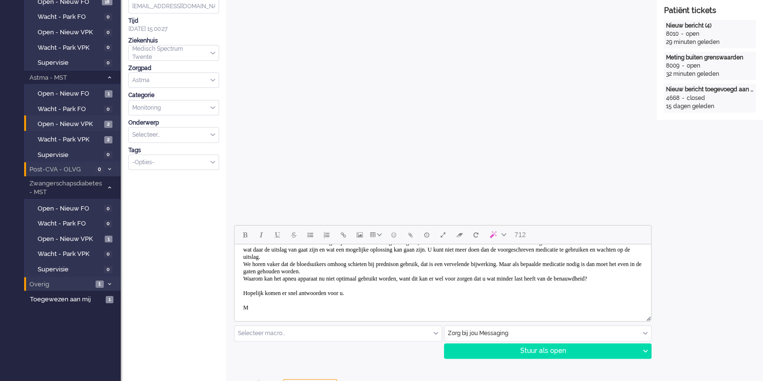
scroll to position [29, 0]
click at [533, 348] on div "Stuur als open" at bounding box center [542, 351] width 195 height 14
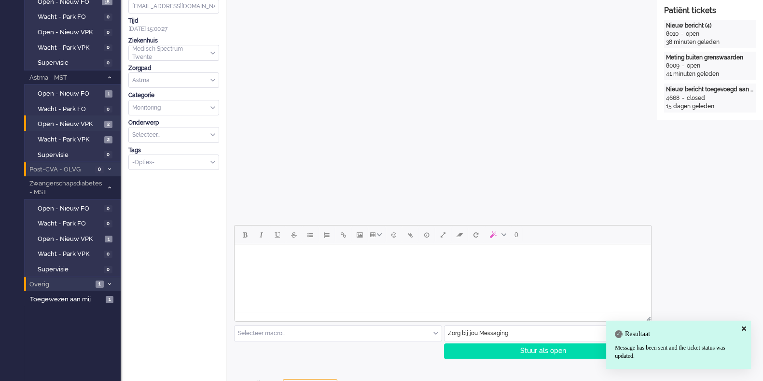
scroll to position [0, 0]
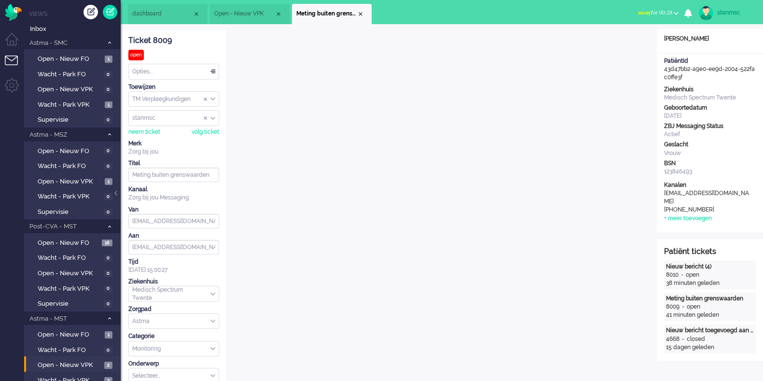
click at [675, 12] on b "button" at bounding box center [676, 13] width 5 height 3
click at [623, 45] on label "Online" at bounding box center [638, 43] width 76 height 8
click at [166, 71] on div "Opties..." at bounding box center [174, 71] width 90 height 15
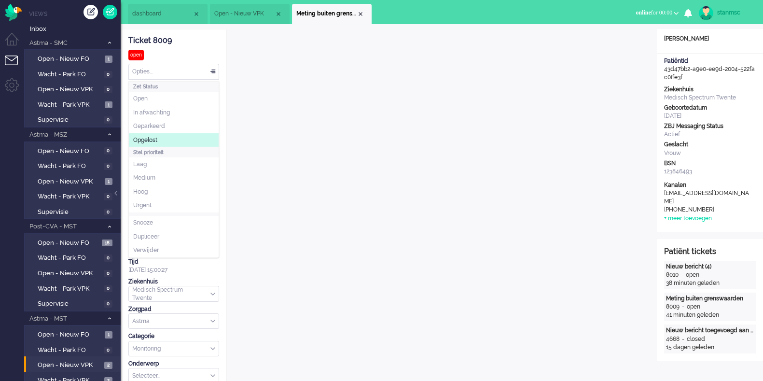
click at [158, 138] on li "Opgelost" at bounding box center [174, 140] width 90 height 14
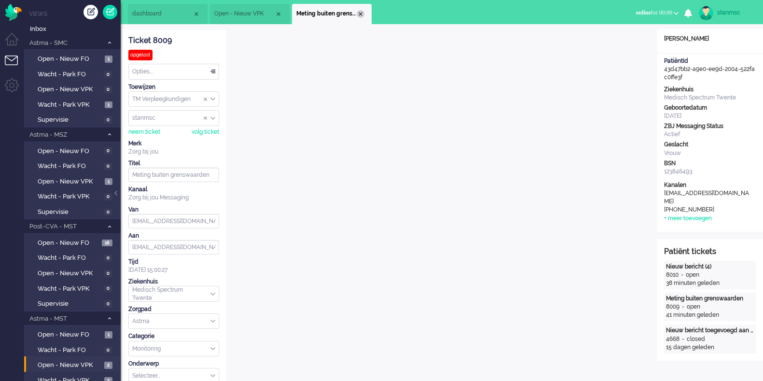
click at [360, 13] on div "Close tab" at bounding box center [361, 14] width 8 height 8
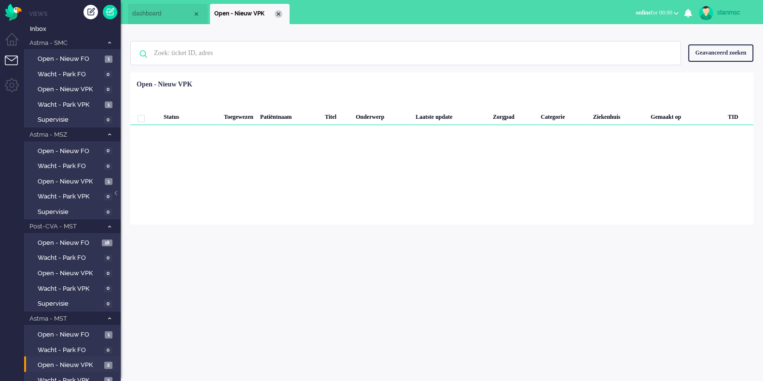
click at [278, 13] on div "Close tab" at bounding box center [279, 14] width 8 height 8
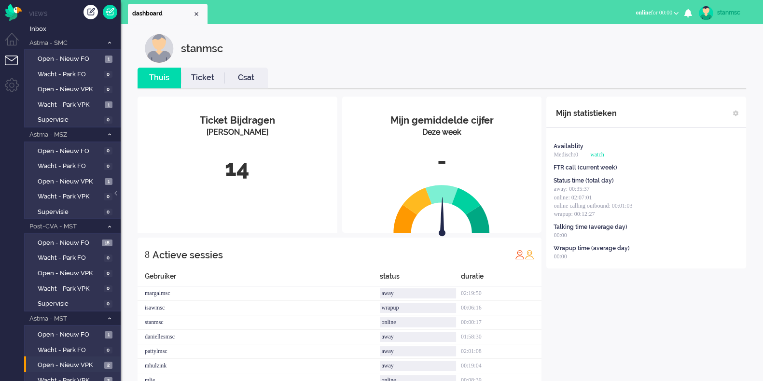
click at [210, 77] on link "Ticket" at bounding box center [202, 77] width 43 height 11
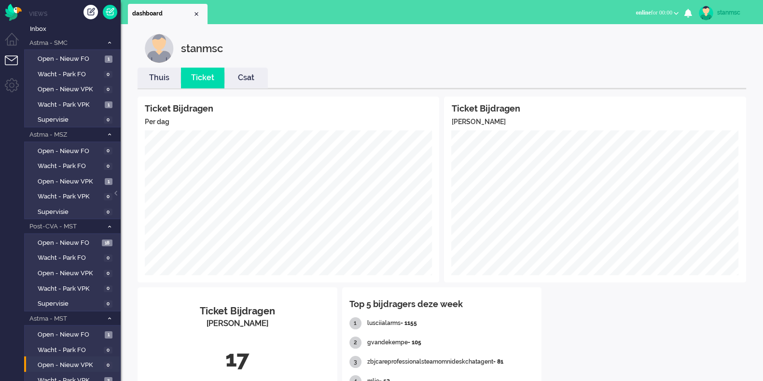
click at [244, 78] on link "Csat" at bounding box center [245, 77] width 43 height 11
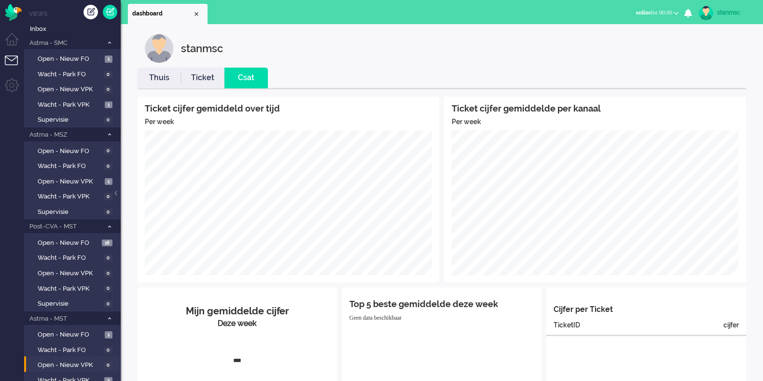
click at [158, 77] on link "Thuis" at bounding box center [159, 77] width 43 height 11
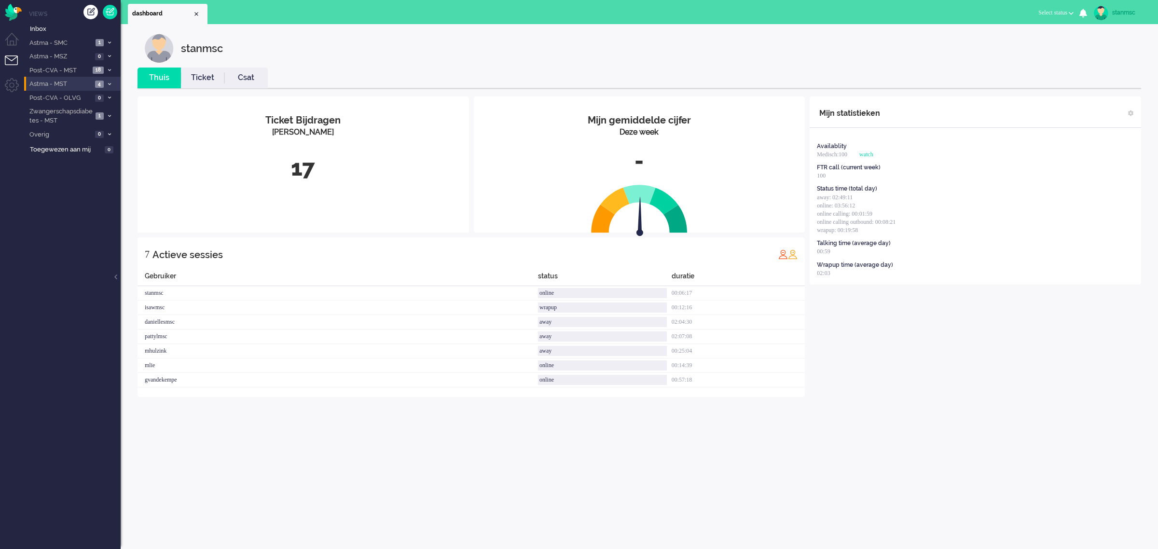
click at [72, 83] on span "Astma - MST" at bounding box center [60, 84] width 64 height 9
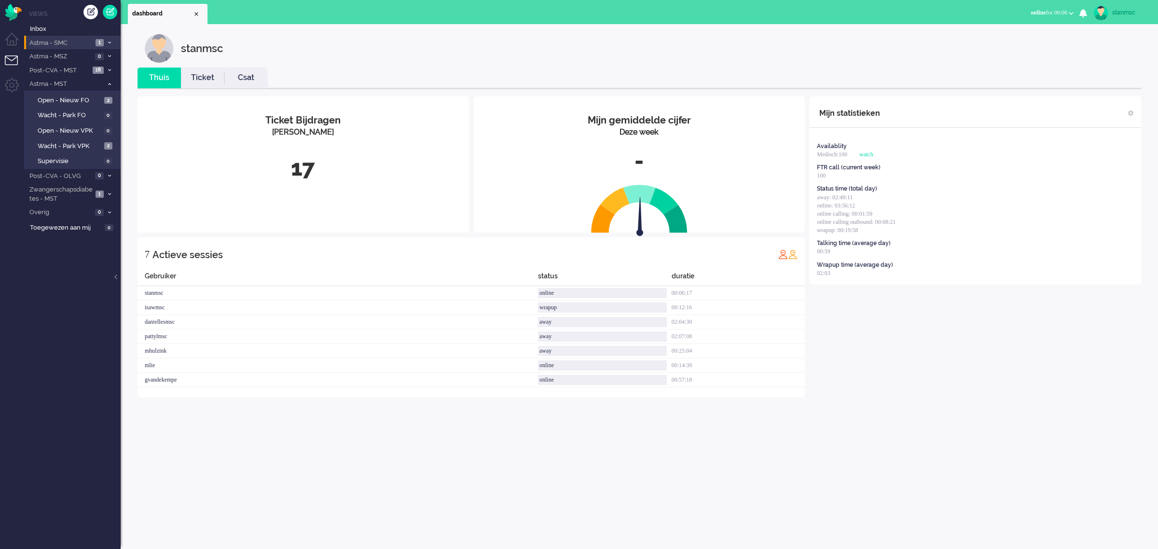
click at [76, 40] on span "Astma - SMC" at bounding box center [60, 43] width 65 height 9
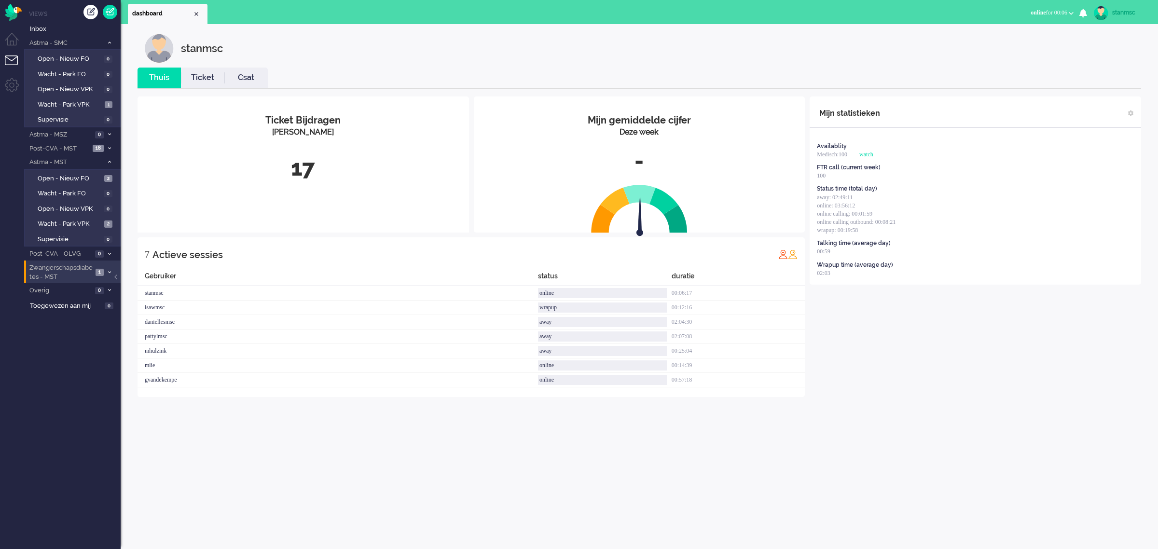
click at [78, 269] on span "Zwangerschapsdiabetes - MST" at bounding box center [60, 273] width 65 height 18
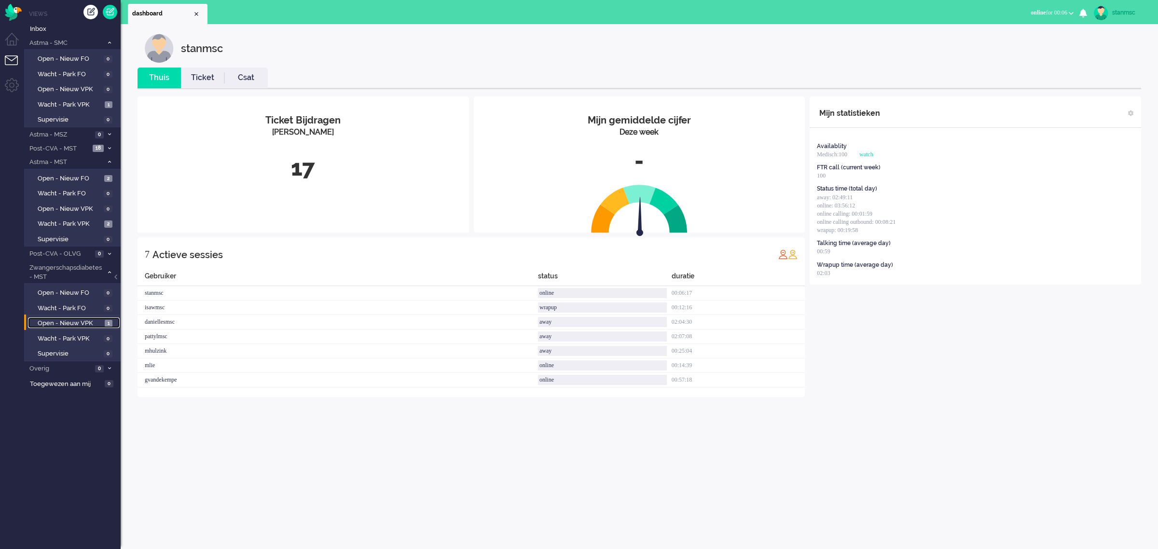
click at [81, 322] on span "Open - Nieuw VPK" at bounding box center [70, 323] width 65 height 9
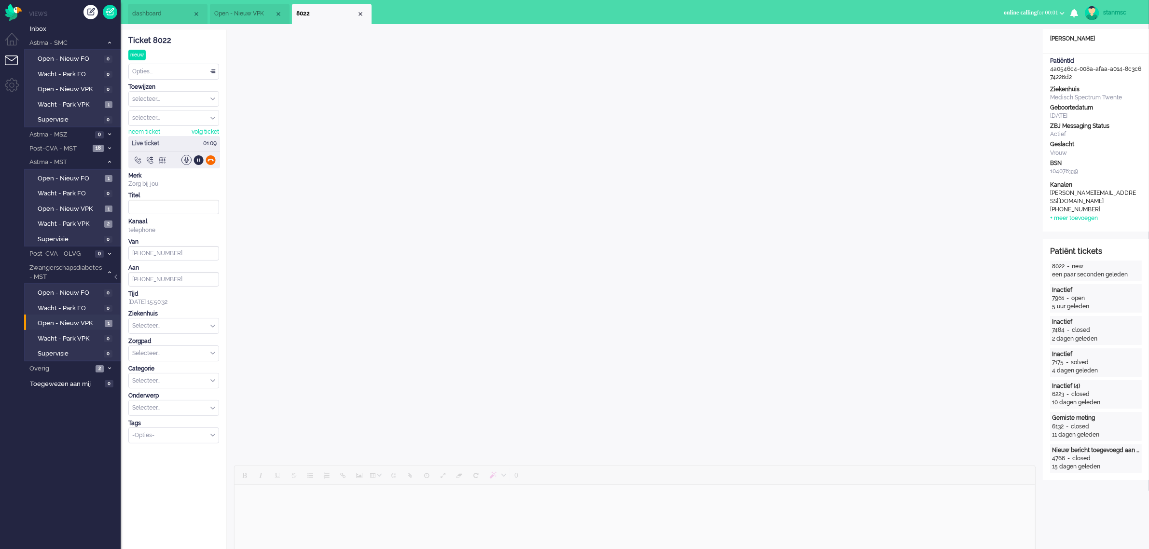
click at [210, 163] on div at bounding box center [211, 160] width 10 height 10
click at [167, 117] on input "Assign User" at bounding box center [174, 118] width 90 height 15
type input "g"
click at [160, 158] on span "gvandekempe" at bounding box center [152, 160] width 39 height 8
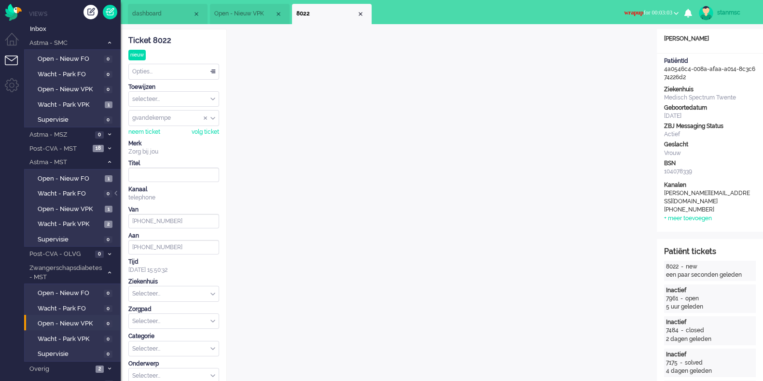
click at [675, 13] on b "button" at bounding box center [676, 13] width 5 height 3
click at [627, 44] on label "Online" at bounding box center [638, 43] width 76 height 8
click at [360, 14] on div "Close tab" at bounding box center [361, 14] width 8 height 8
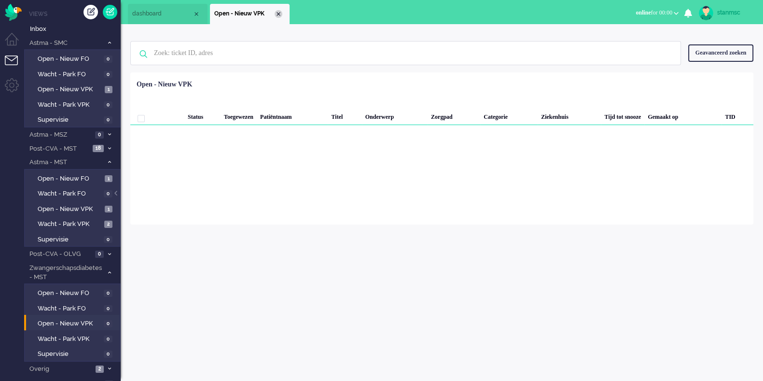
click at [278, 15] on div "Close tab" at bounding box center [279, 14] width 8 height 8
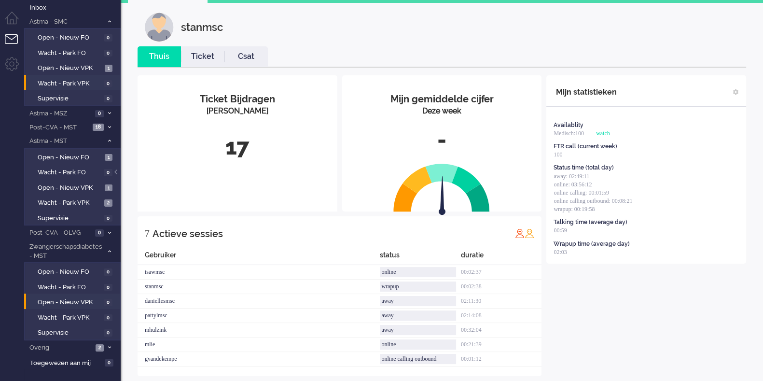
scroll to position [33, 0]
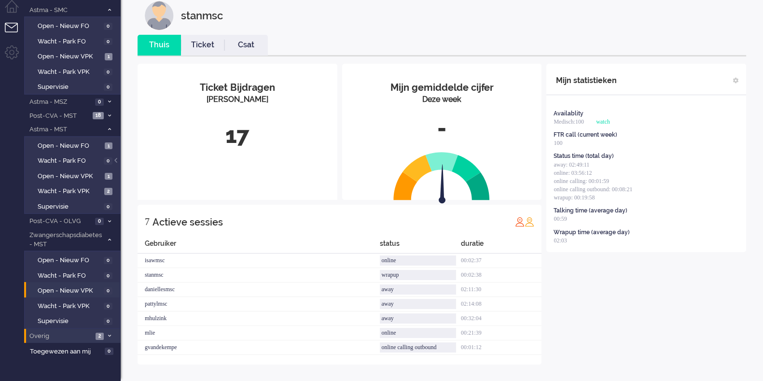
click at [62, 334] on span "Overig" at bounding box center [60, 336] width 65 height 9
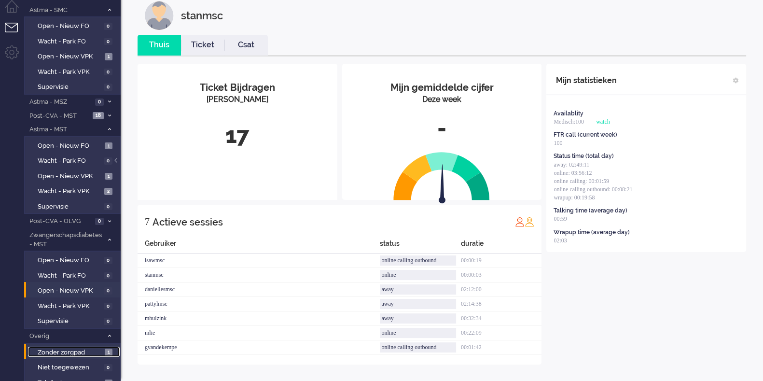
click at [67, 351] on span "Zonder zorgpad" at bounding box center [70, 352] width 65 height 9
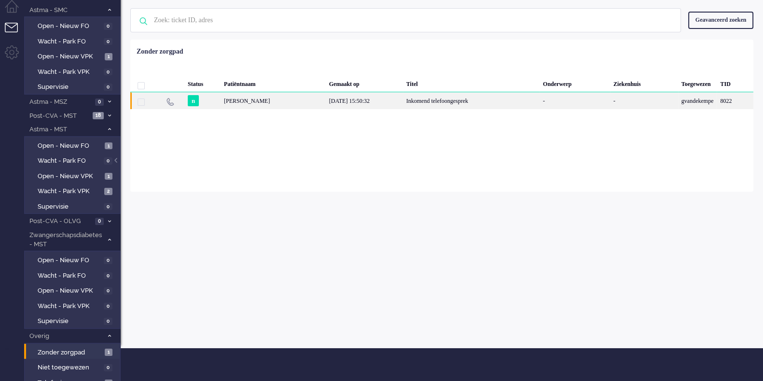
click at [717, 100] on div "[PERSON_NAME]" at bounding box center [735, 100] width 37 height 17
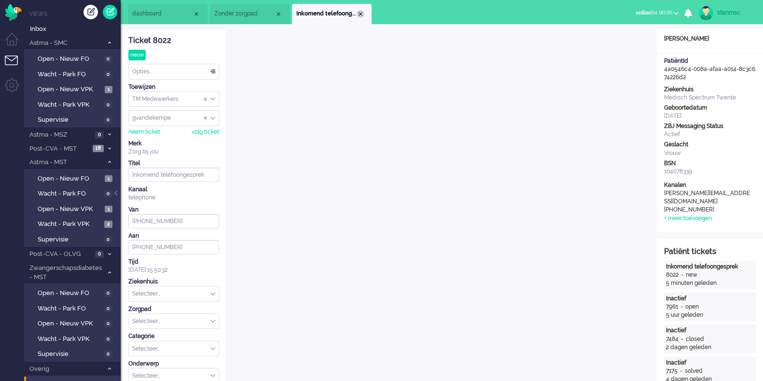
click at [360, 12] on div "Close tab" at bounding box center [361, 14] width 8 height 8
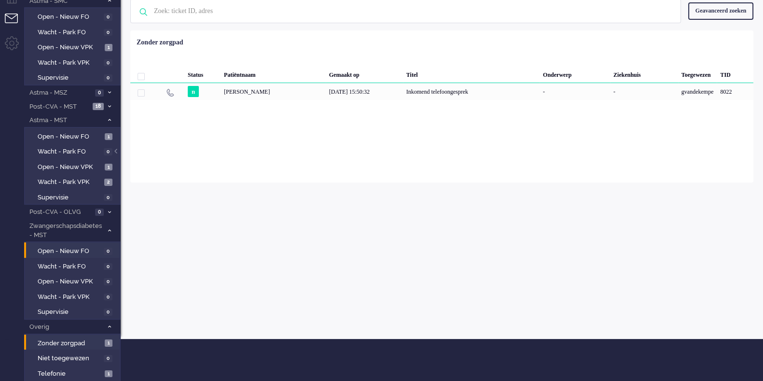
scroll to position [80, 0]
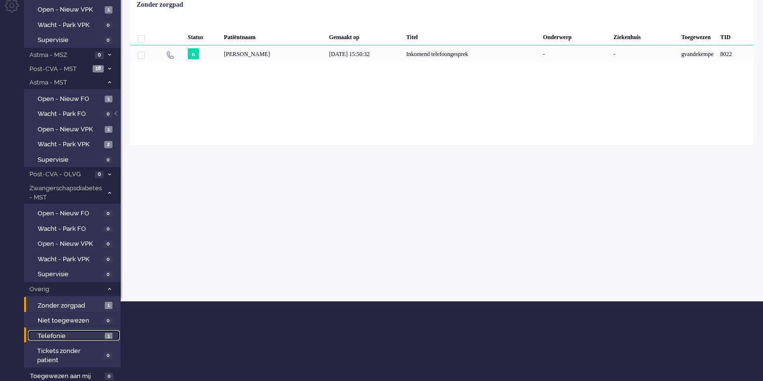
click at [64, 334] on span "Telefonie" at bounding box center [70, 336] width 65 height 9
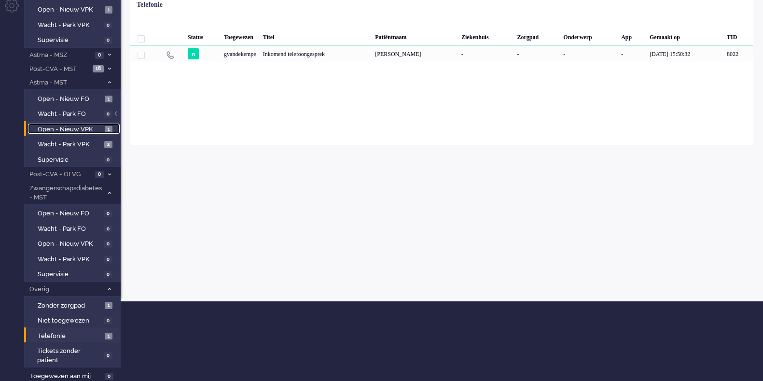
click at [84, 126] on span "Open - Nieuw VPK" at bounding box center [70, 129] width 65 height 9
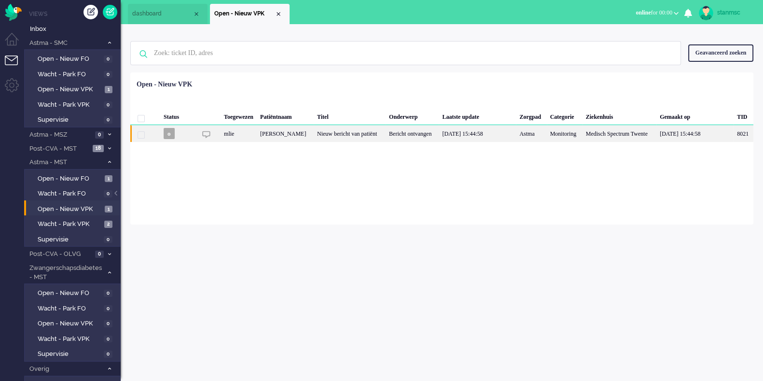
click at [547, 137] on div "mlie" at bounding box center [565, 133] width 36 height 17
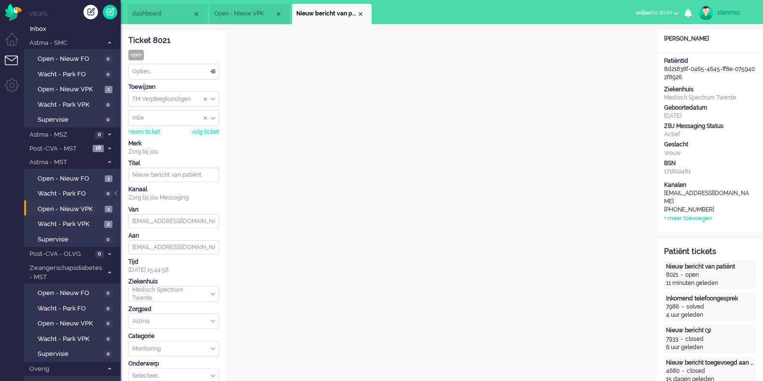
click at [168, 13] on span "dashboard" at bounding box center [162, 14] width 60 height 8
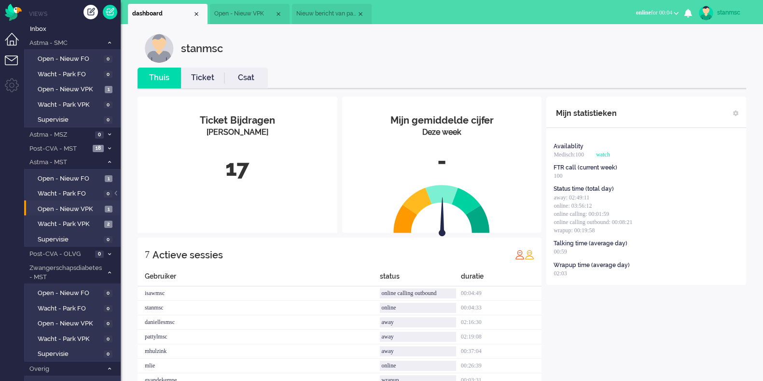
click at [14, 39] on li "Dashboard menu" at bounding box center [16, 44] width 22 height 22
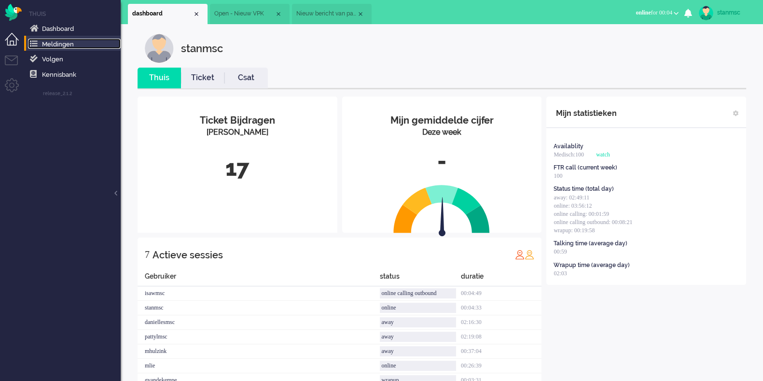
click at [58, 44] on span "Meldingen" at bounding box center [58, 44] width 32 height 7
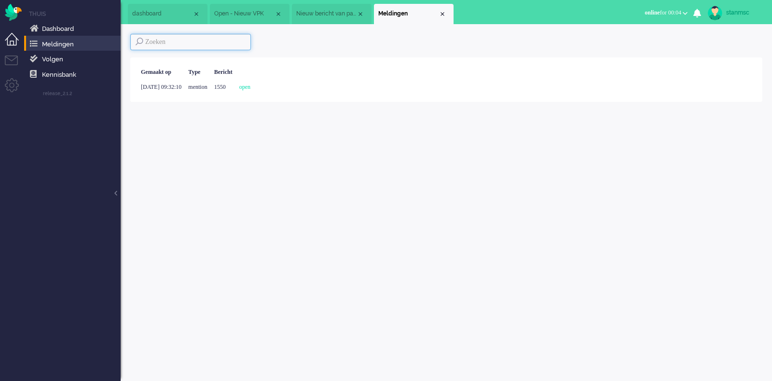
click at [183, 42] on input at bounding box center [190, 42] width 121 height 16
type input "7915"
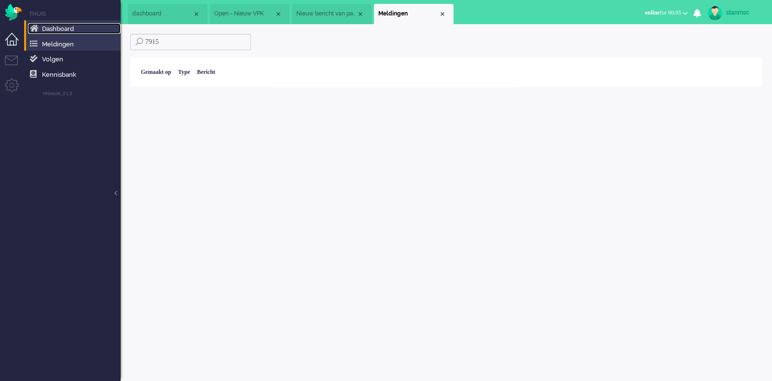
click at [64, 29] on span "Dashboard" at bounding box center [58, 28] width 32 height 7
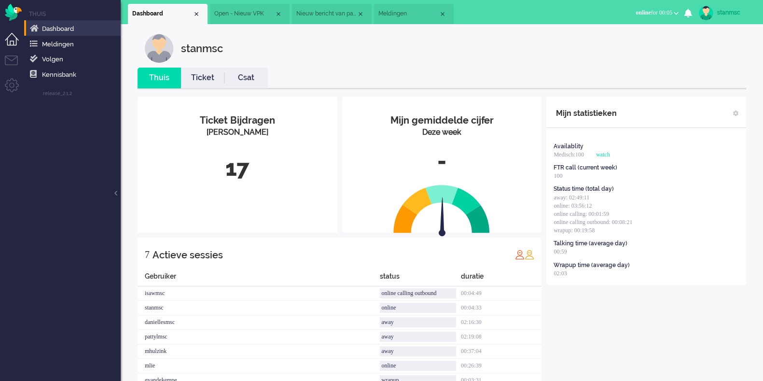
click at [209, 76] on link "Ticket" at bounding box center [202, 77] width 43 height 11
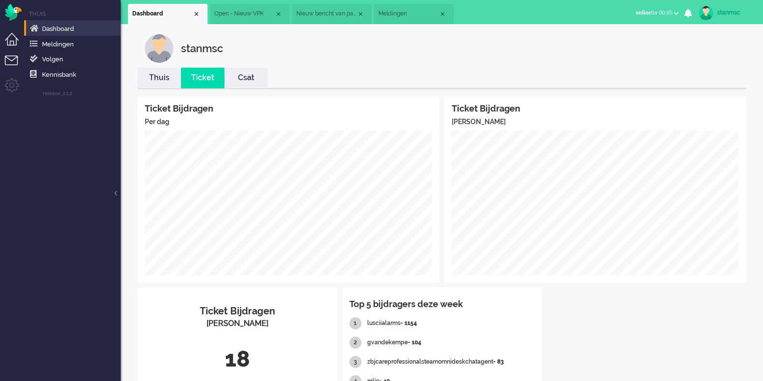
click at [16, 63] on li "Tickets menu" at bounding box center [16, 67] width 22 height 22
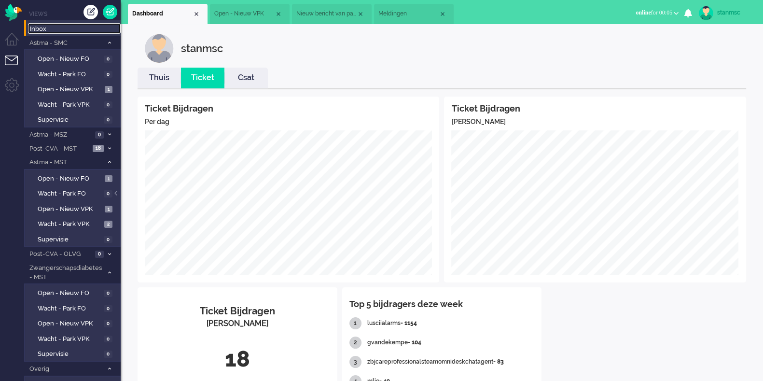
click at [55, 28] on span "Inbox" at bounding box center [75, 29] width 91 height 9
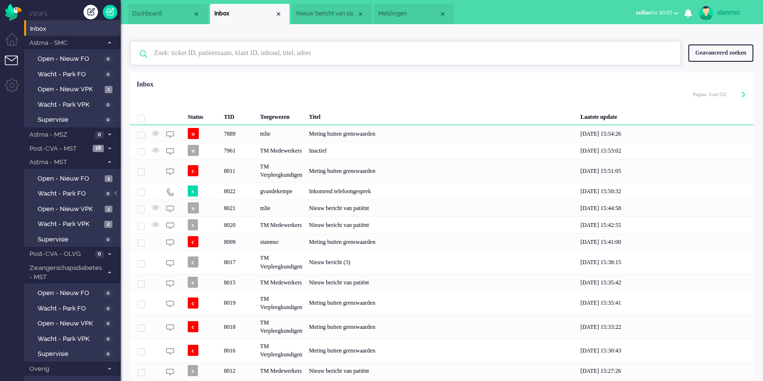
click at [197, 56] on input "text" at bounding box center [407, 53] width 521 height 23
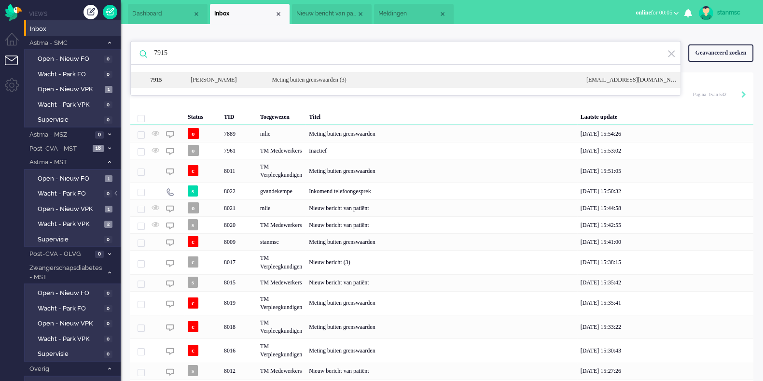
type input "7915"
click at [203, 83] on div "[PERSON_NAME]" at bounding box center [223, 80] width 81 height 8
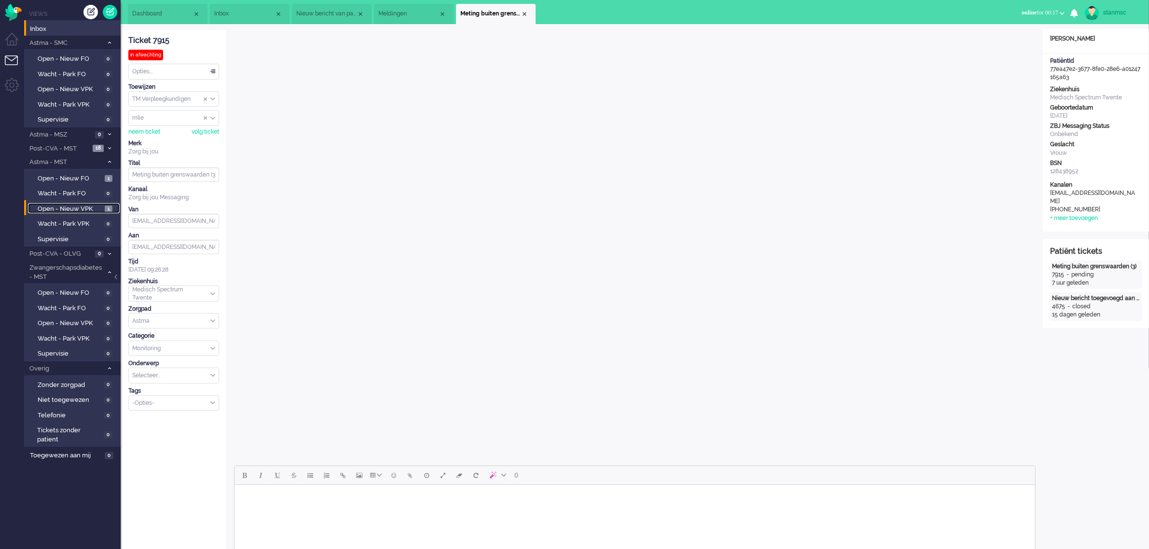
click at [76, 206] on span "Open - Nieuw VPK" at bounding box center [70, 209] width 65 height 9
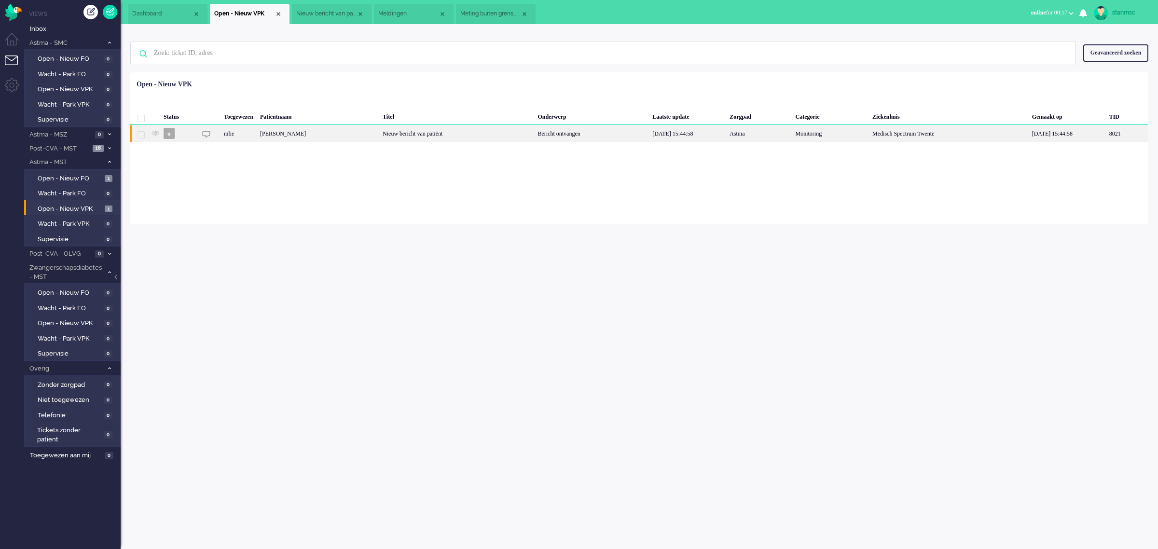
click at [793, 133] on div "mlie" at bounding box center [831, 133] width 77 height 17
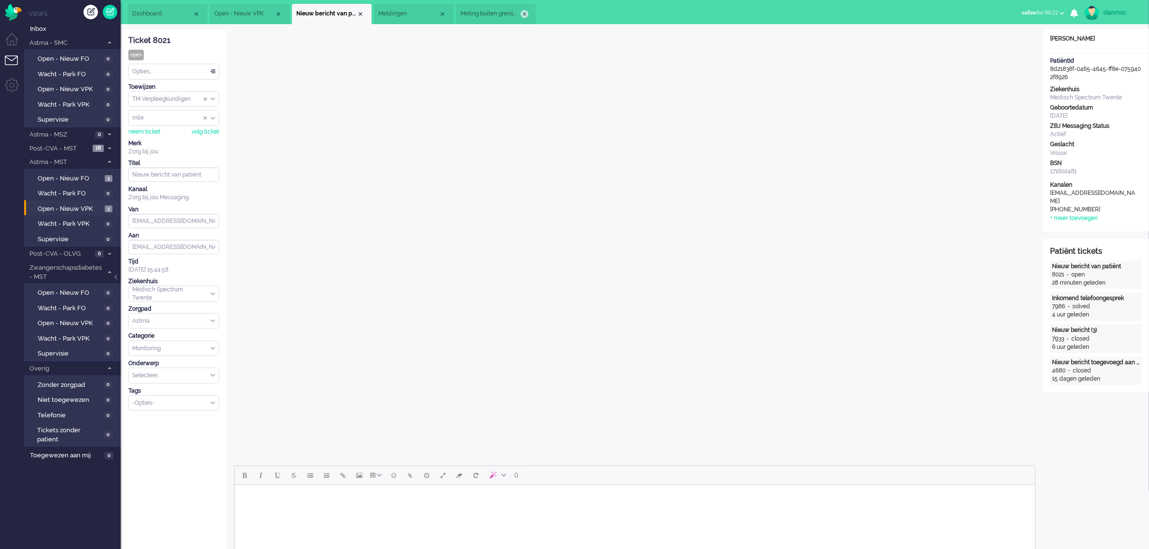
click at [526, 14] on div "Close tab" at bounding box center [525, 14] width 8 height 8
click at [443, 15] on div "Close tab" at bounding box center [443, 14] width 8 height 8
drag, startPoint x: 359, startPoint y: 14, endPoint x: 351, endPoint y: 16, distance: 7.9
click at [359, 14] on div "Close tab" at bounding box center [361, 14] width 8 height 8
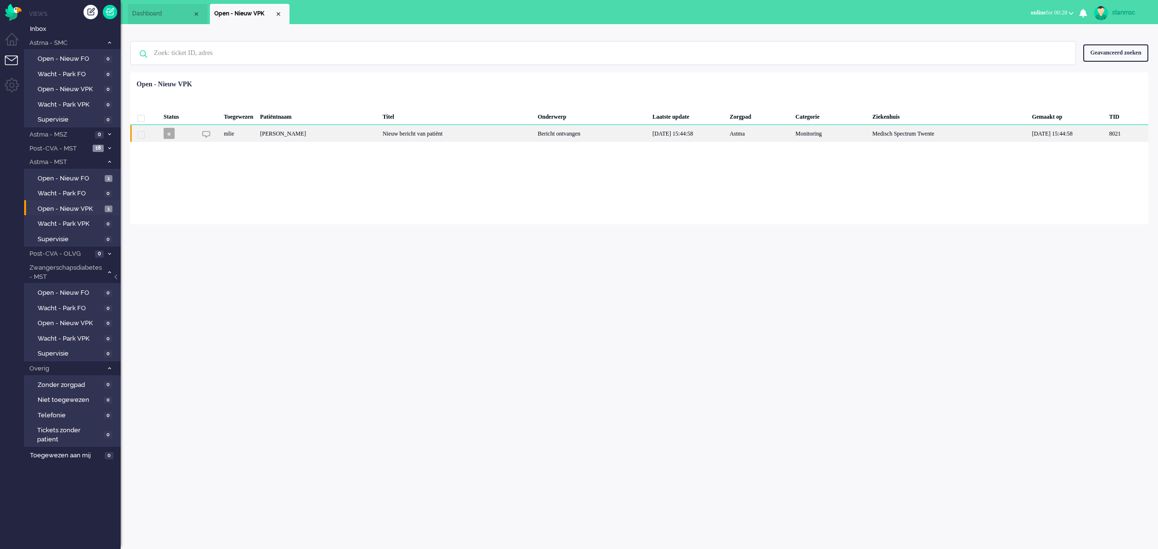
click at [793, 133] on div "mlie" at bounding box center [831, 133] width 77 height 17
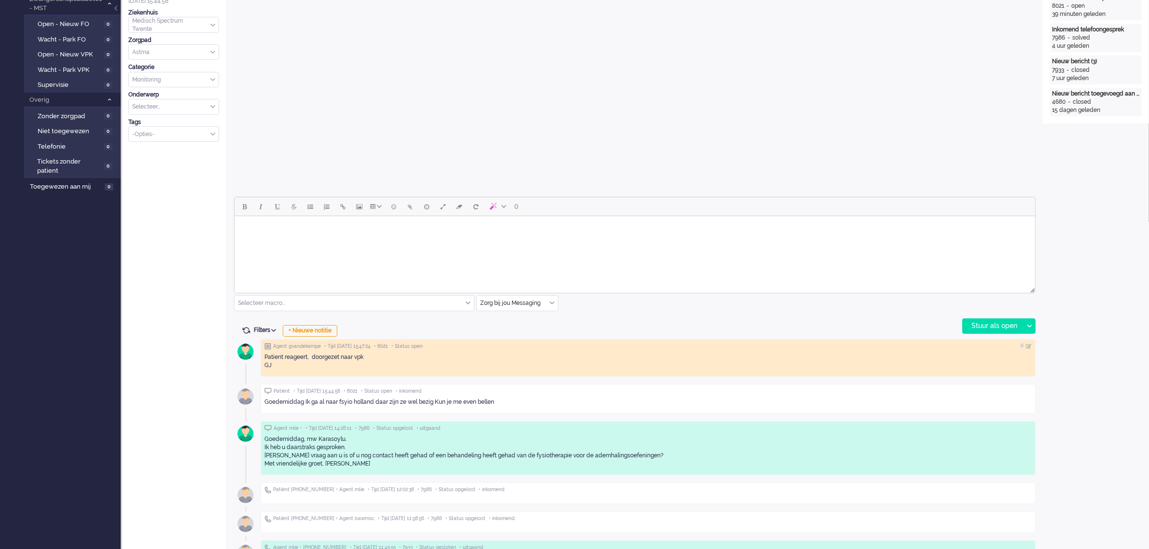
scroll to position [302, 0]
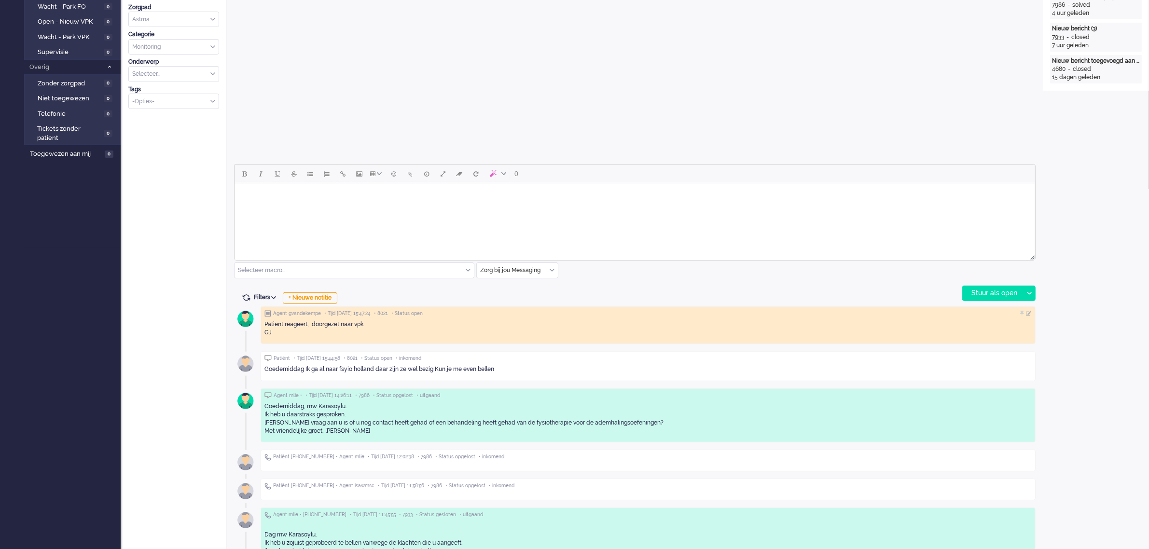
click at [362, 207] on html at bounding box center [634, 195] width 801 height 25
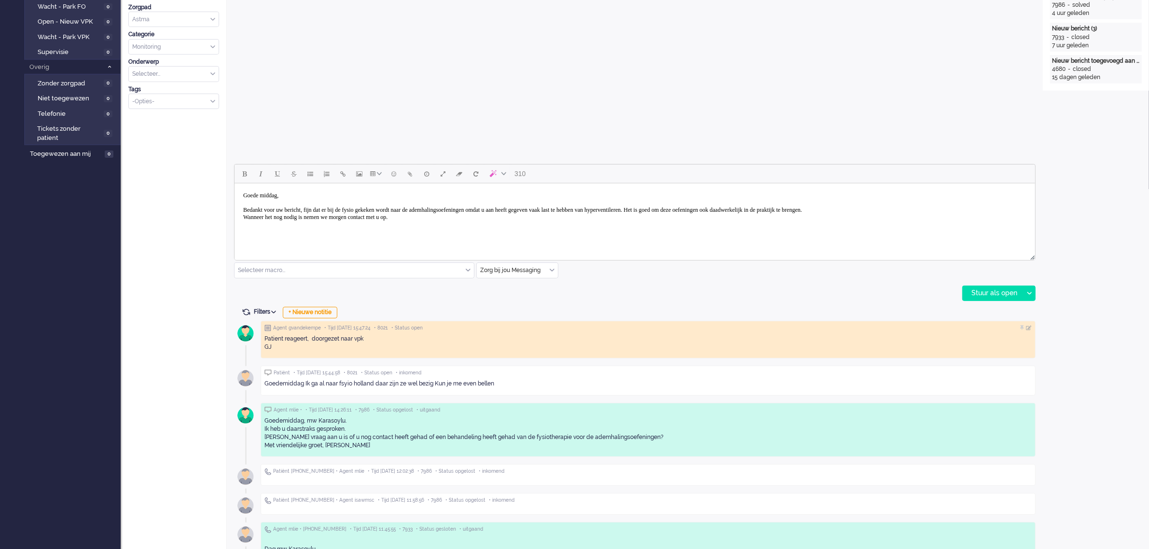
click at [433, 223] on body "Goede middag, Bedankt voor uw bericht, fijn dat er bij de fysio gekeken wordt n…" at bounding box center [634, 213] width 793 height 53
click at [435, 221] on body "Goede middag, Bedankt voor uw bericht, fijn dat er bij de fysio gekeken wordt n…" at bounding box center [634, 213] width 793 height 53
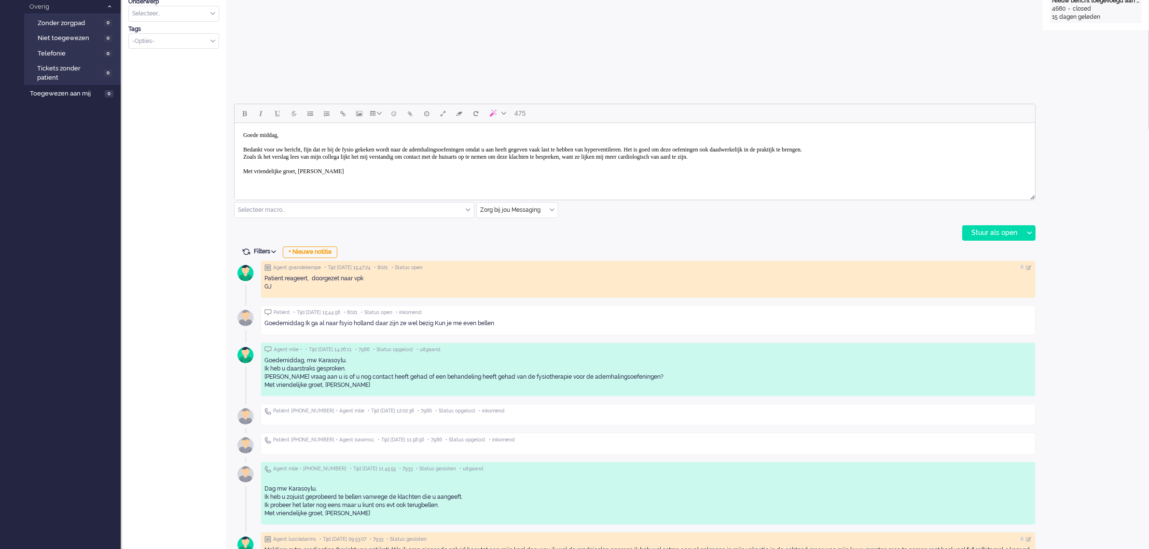
scroll to position [0, 0]
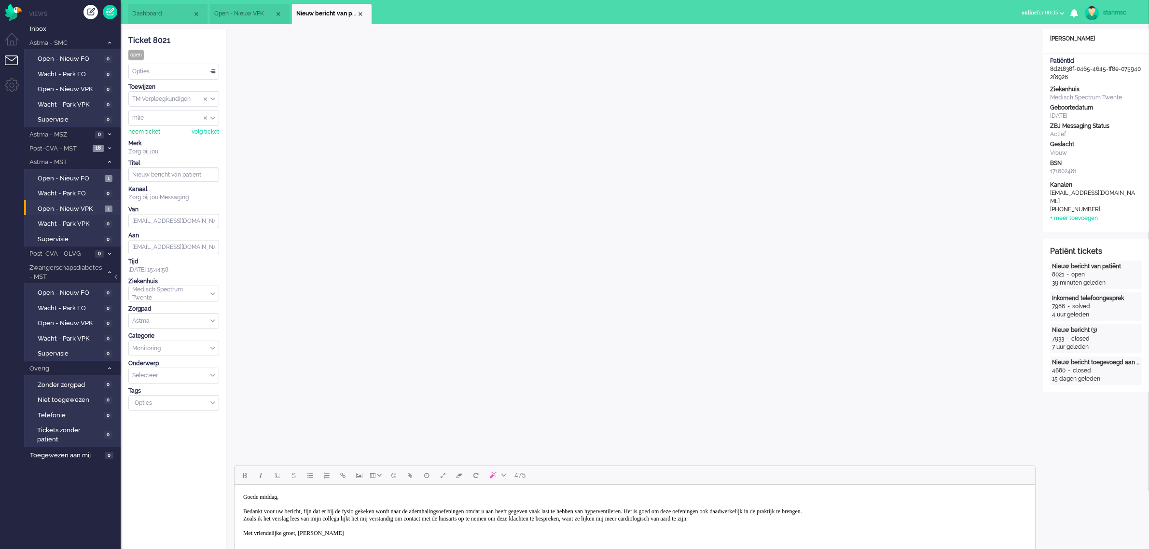
click at [148, 131] on div "neem ticket" at bounding box center [144, 132] width 32 height 8
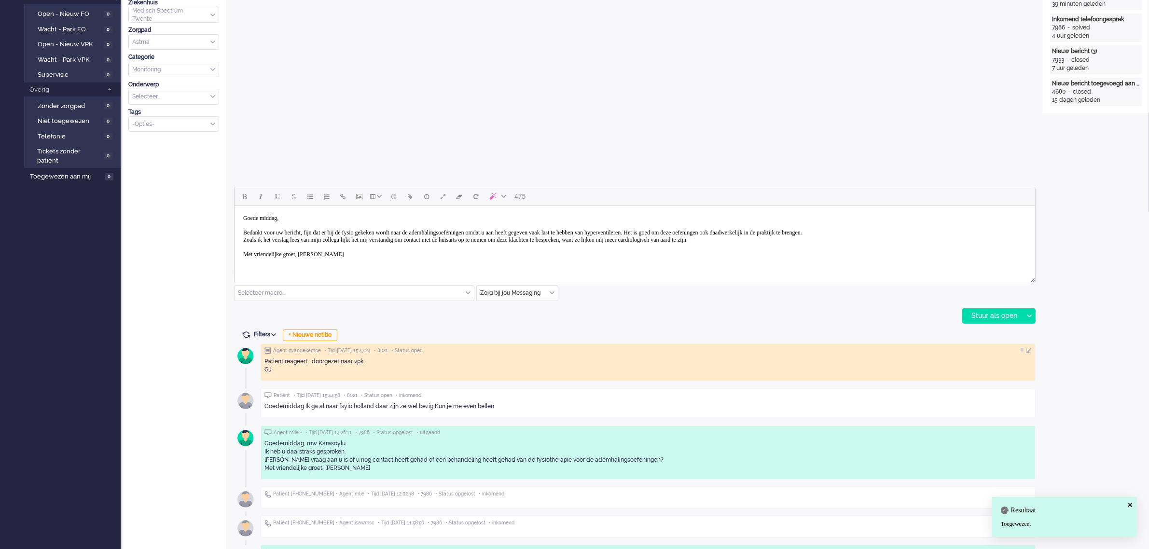
scroll to position [362, 0]
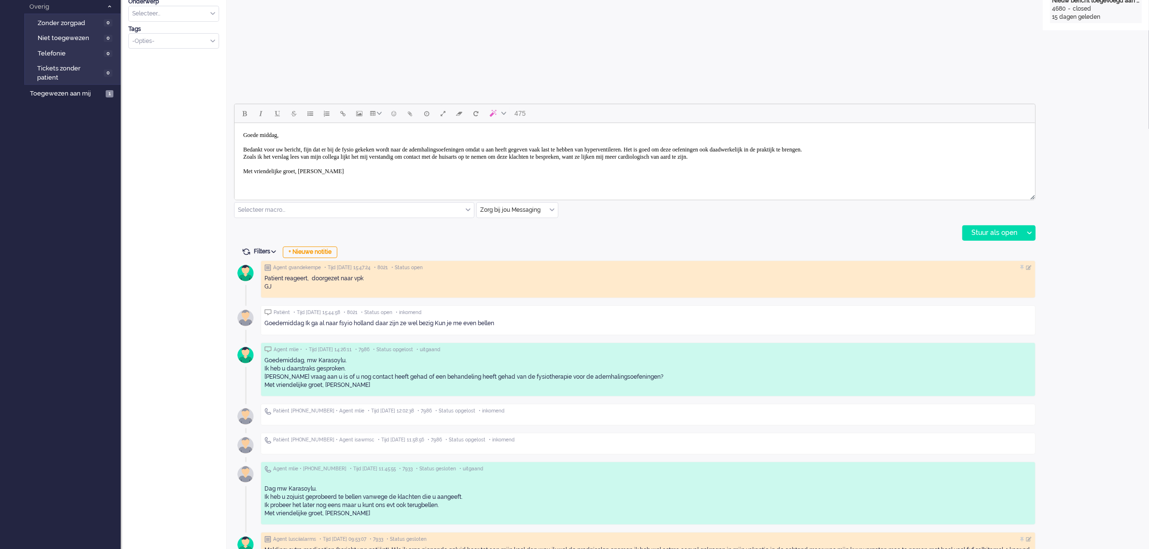
click at [809, 157] on body "Goede middag, Bedankt voor uw bericht, fijn dat er bij de fysio gekeken wordt n…" at bounding box center [634, 161] width 793 height 68
click at [994, 158] on body "Goede middag, Bedankt voor uw bericht, fijn dat er bij de fysio gekeken wordt n…" at bounding box center [634, 161] width 793 height 68
click at [992, 232] on div "Stuur als open" at bounding box center [993, 233] width 60 height 14
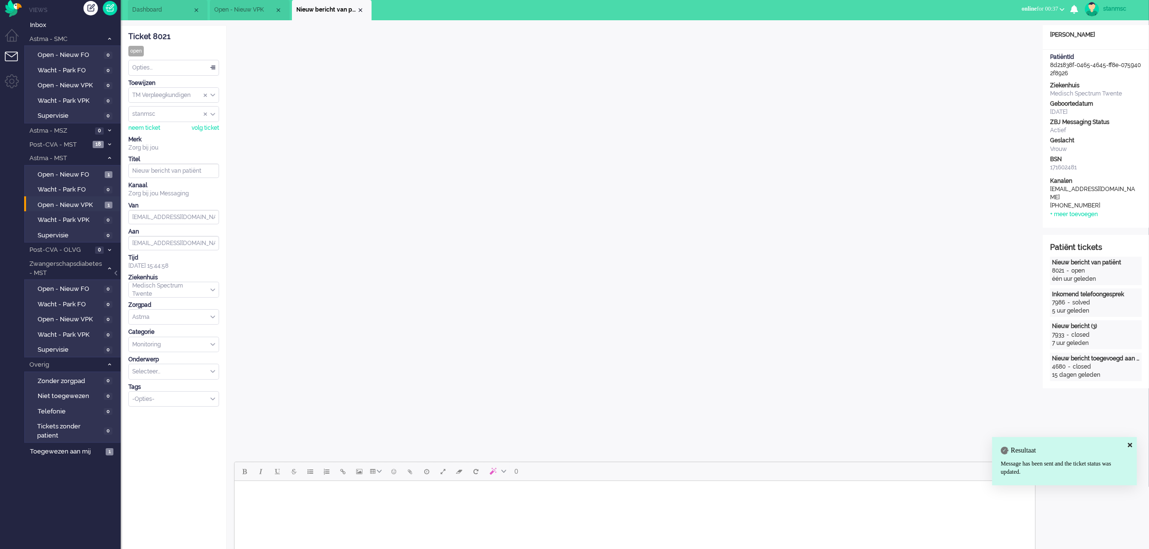
scroll to position [0, 0]
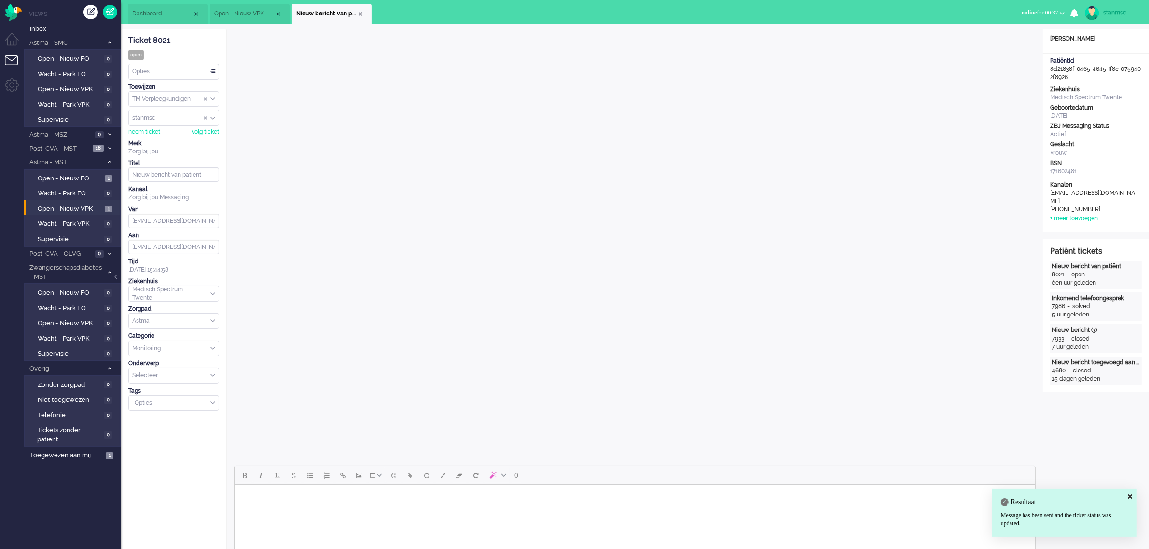
click at [189, 69] on div "Opties..." at bounding box center [174, 71] width 90 height 15
click at [159, 140] on li "Opgelost" at bounding box center [174, 140] width 90 height 14
click at [360, 13] on div "Close tab" at bounding box center [361, 14] width 8 height 8
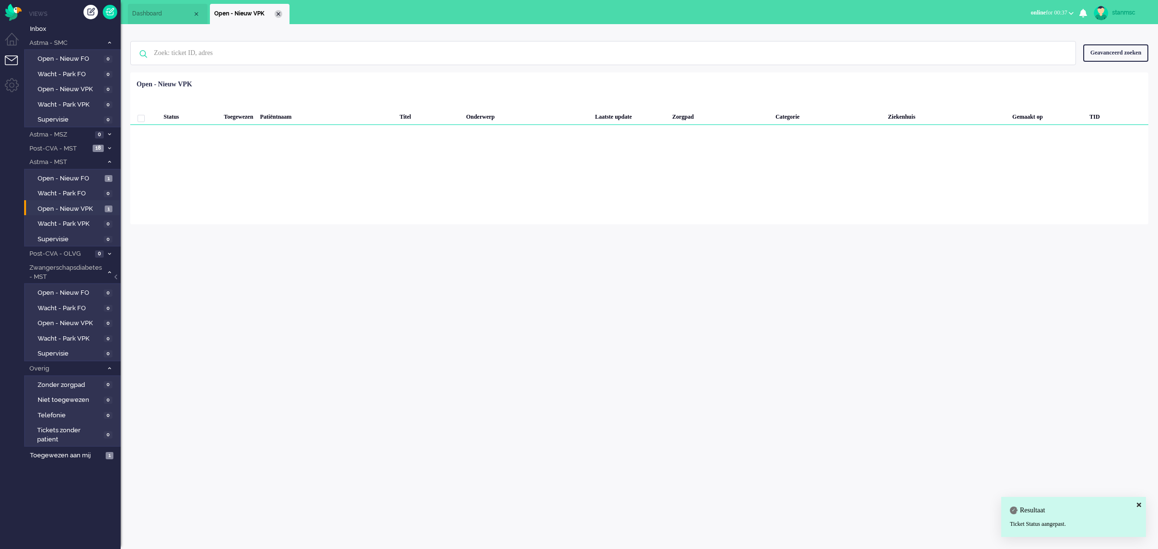
click at [279, 13] on div "Close tab" at bounding box center [279, 14] width 8 height 8
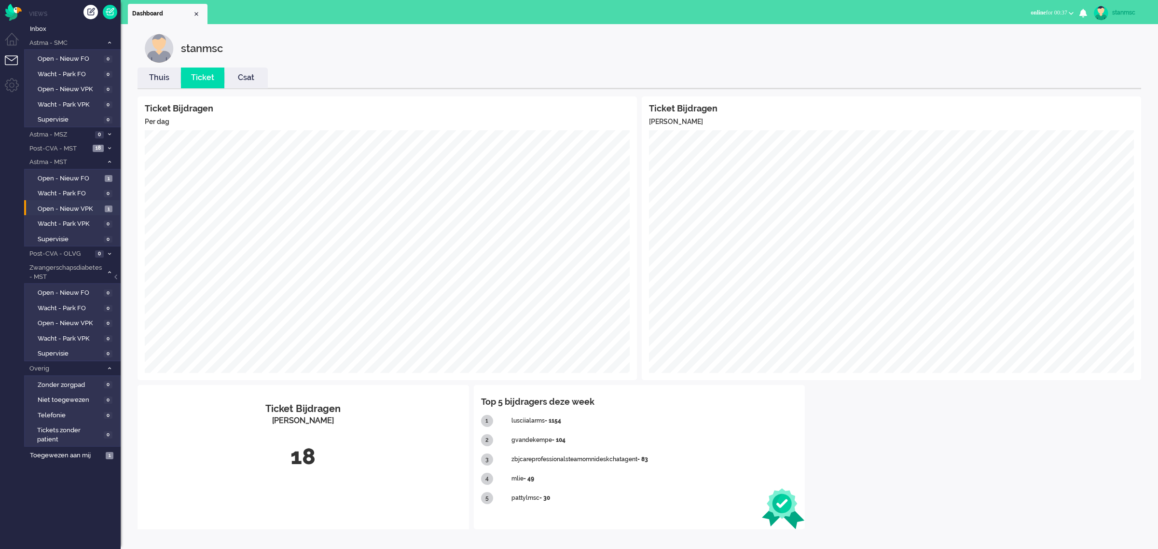
click at [162, 78] on link "Thuis" at bounding box center [159, 77] width 43 height 11
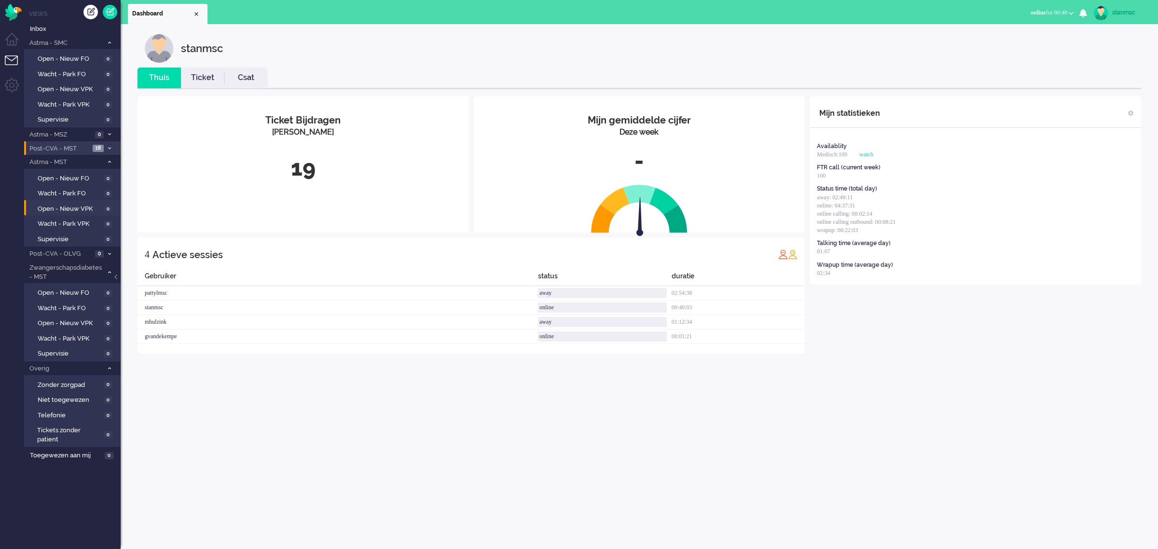
click at [71, 146] on span "Post-CVA - MST" at bounding box center [59, 148] width 62 height 9
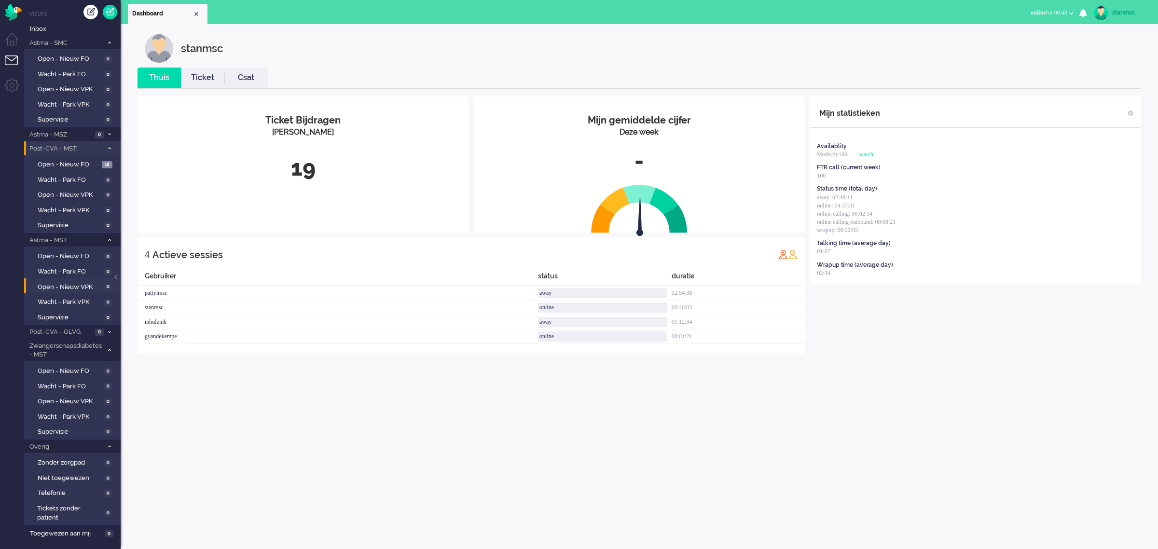
click at [71, 145] on span "Post-CVA - MST" at bounding box center [65, 148] width 75 height 9
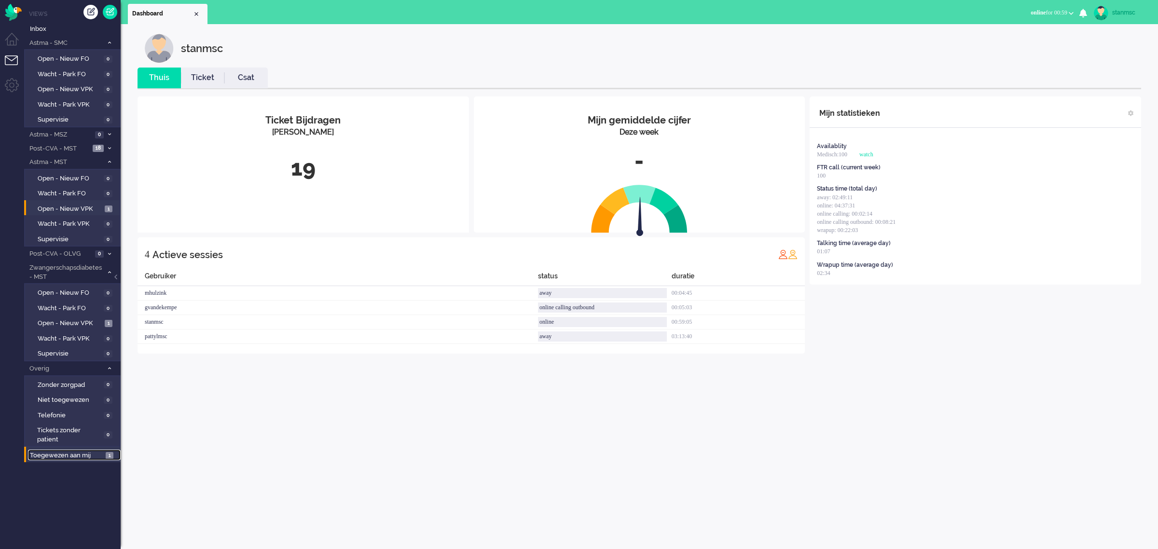
click at [73, 451] on span "Toegewezen aan mij" at bounding box center [66, 455] width 73 height 9
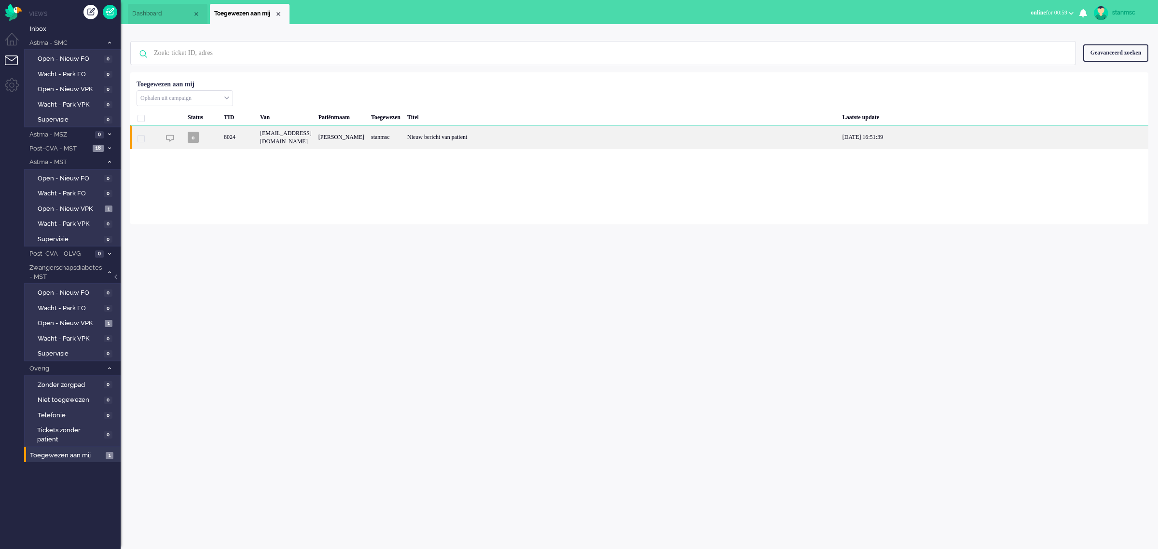
click at [249, 136] on div "8024" at bounding box center [239, 137] width 36 height 24
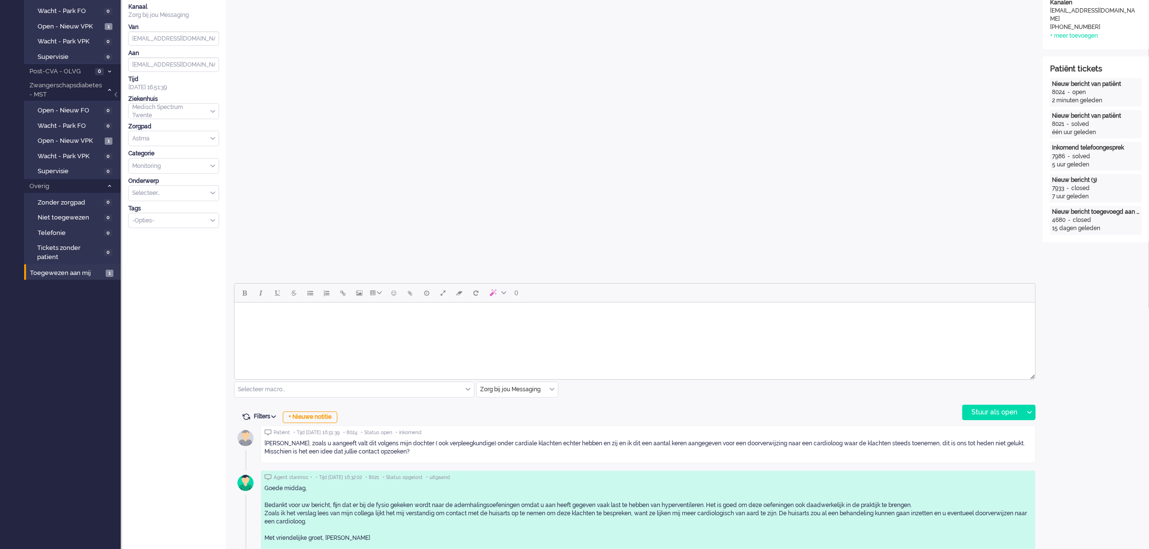
scroll to position [181, 0]
click at [334, 323] on body "Rich Text Area. Press ALT-0 for help." at bounding box center [634, 316] width 793 height 17
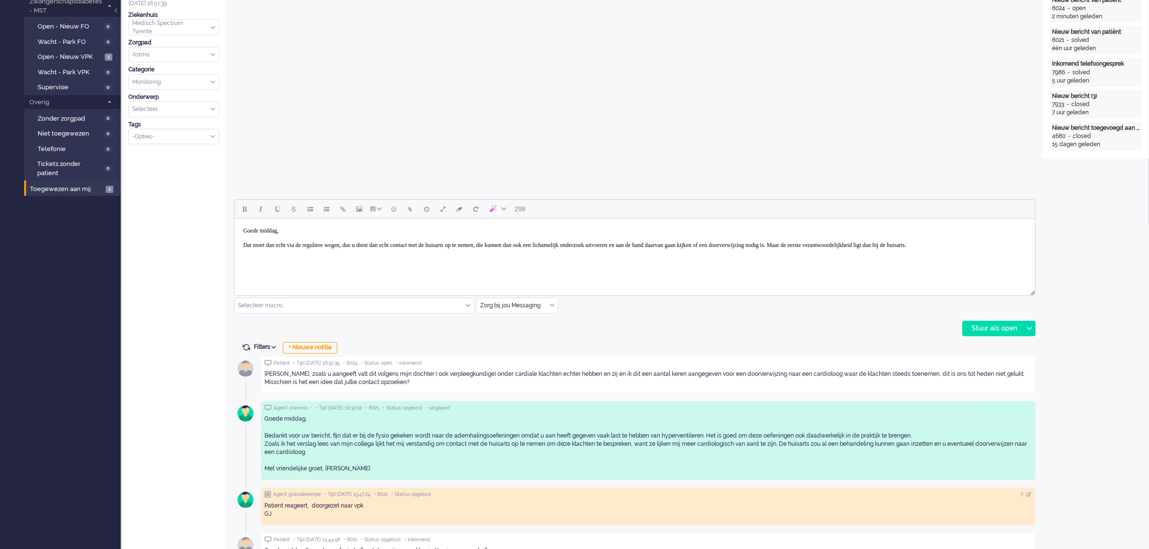
scroll to position [302, 0]
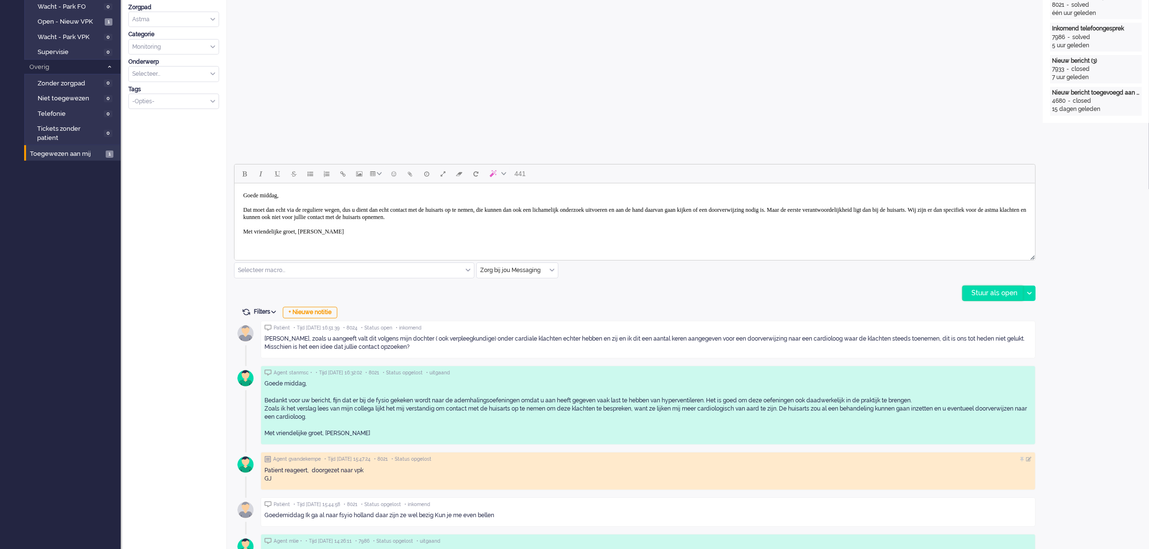
click at [986, 292] on div "Stuur als open" at bounding box center [993, 293] width 60 height 14
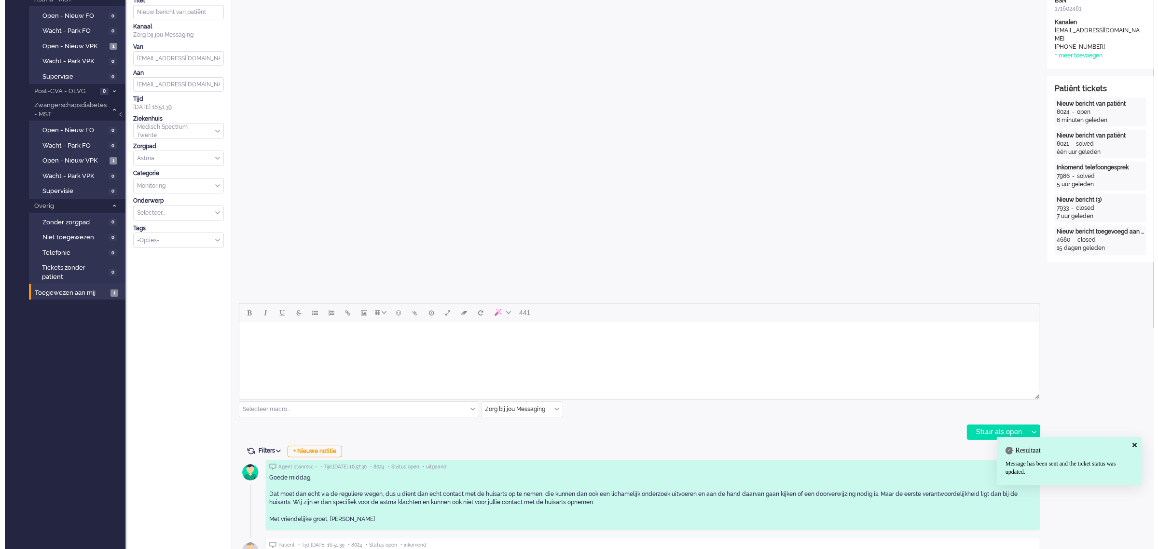
scroll to position [0, 0]
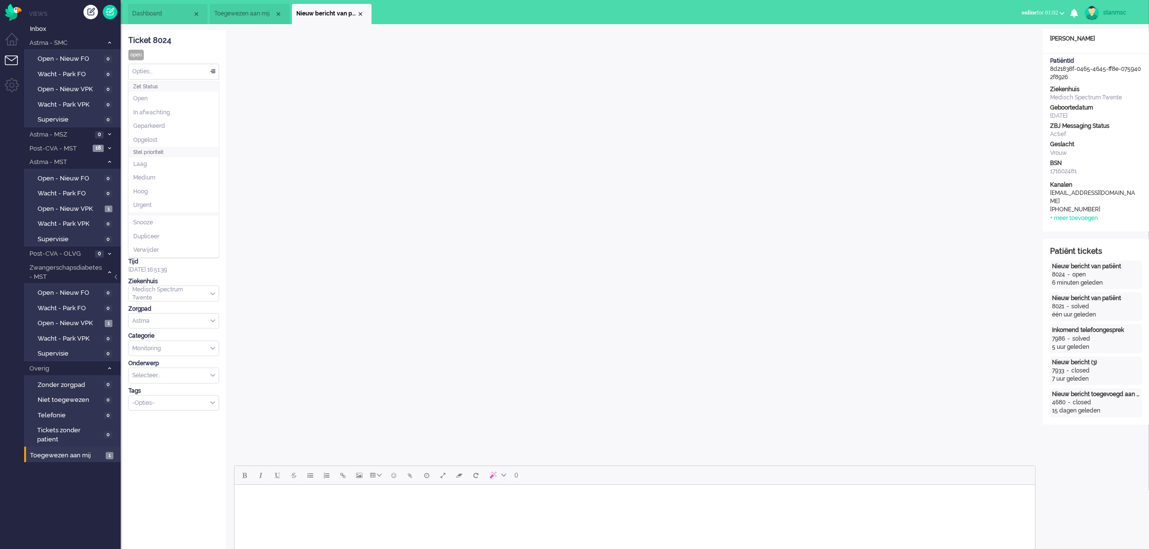
click at [158, 72] on div "Opties..." at bounding box center [174, 71] width 90 height 15
click at [154, 136] on span "Opgelost" at bounding box center [145, 140] width 24 height 8
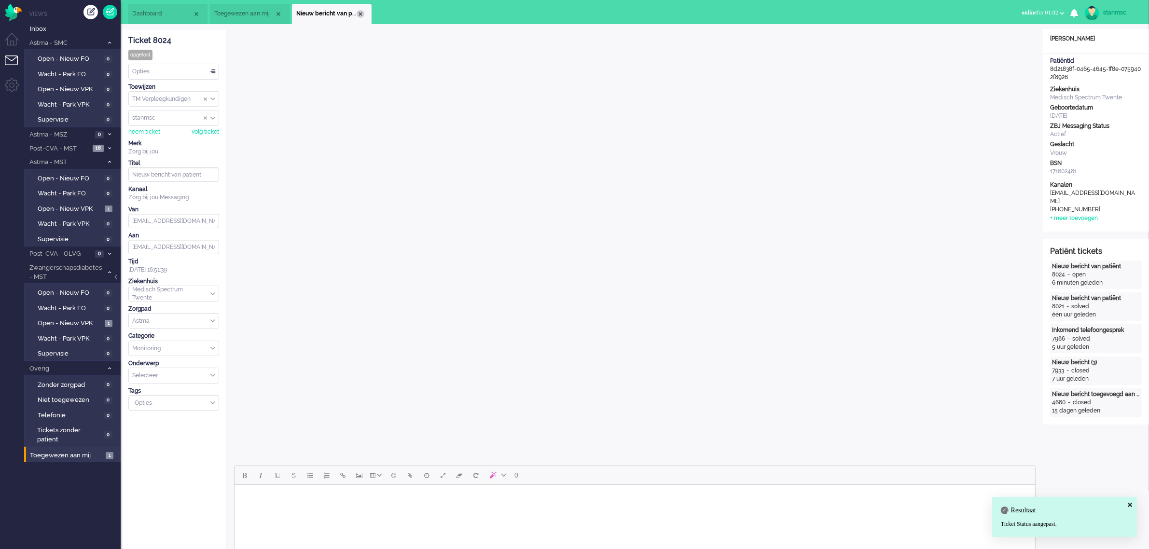
click at [362, 12] on div "Close tab" at bounding box center [361, 14] width 8 height 8
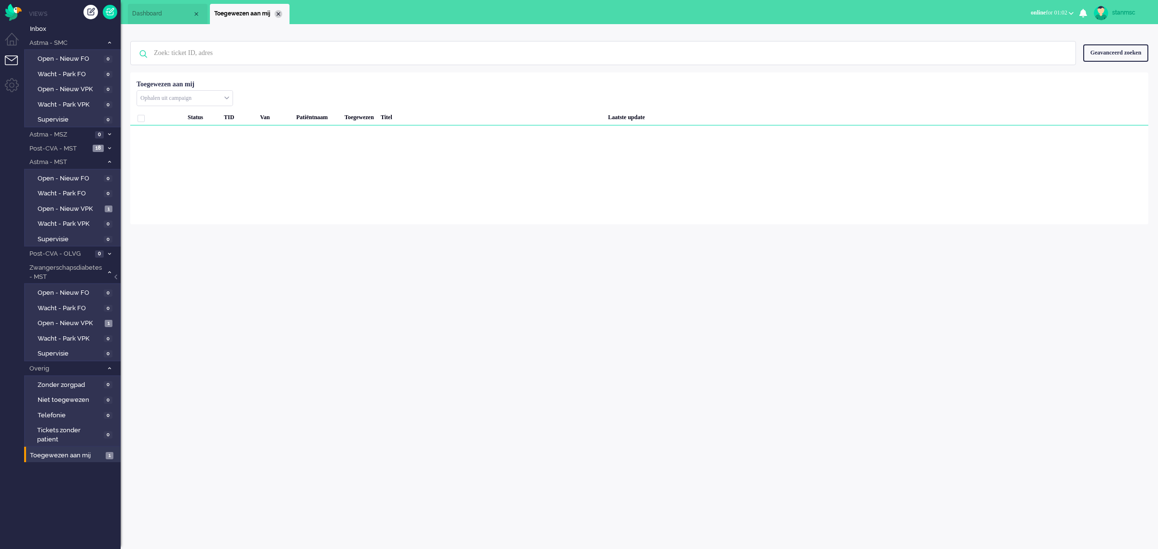
click at [278, 12] on div "Close tab" at bounding box center [279, 14] width 8 height 8
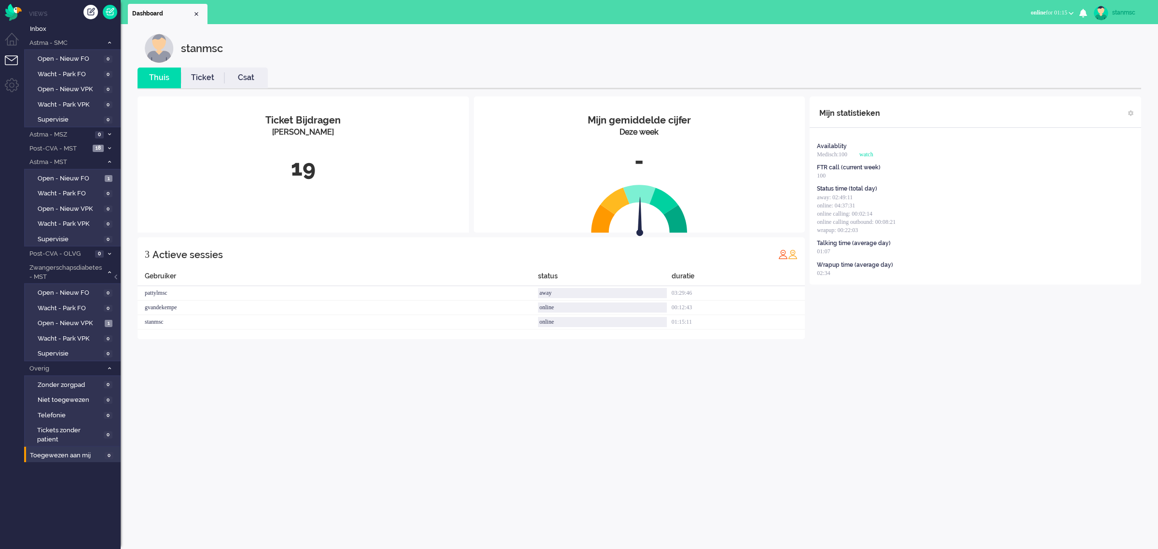
click at [1119, 10] on div "stanmsc" at bounding box center [1131, 13] width 36 height 10
click at [1099, 80] on link "Uitloggen" at bounding box center [1119, 78] width 67 height 10
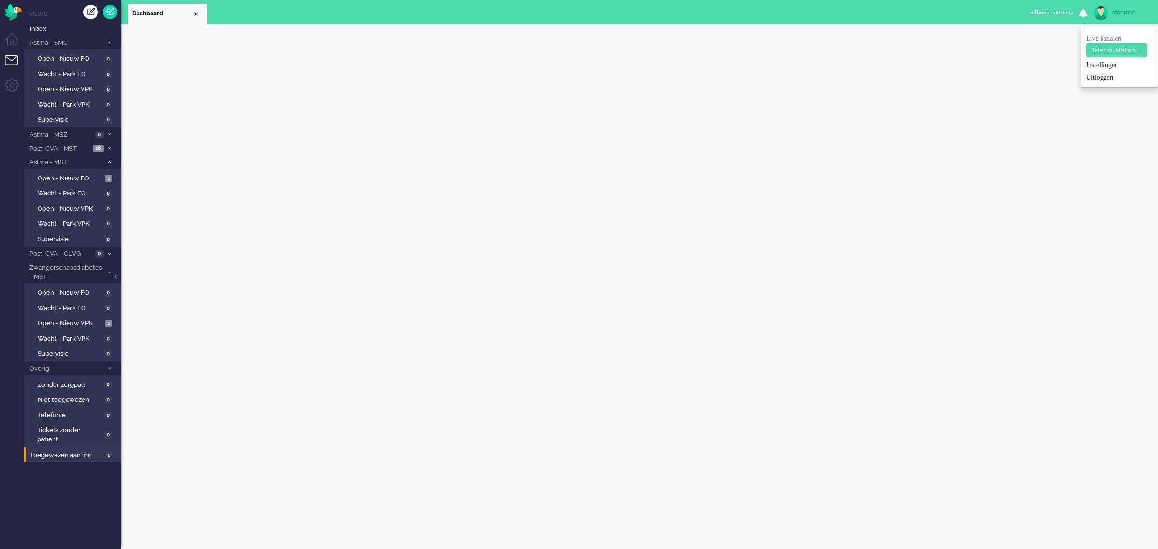
click at [1056, 10] on span "offline for 00:00" at bounding box center [1049, 12] width 37 height 7
